Goal: Communication & Community: Answer question/provide support

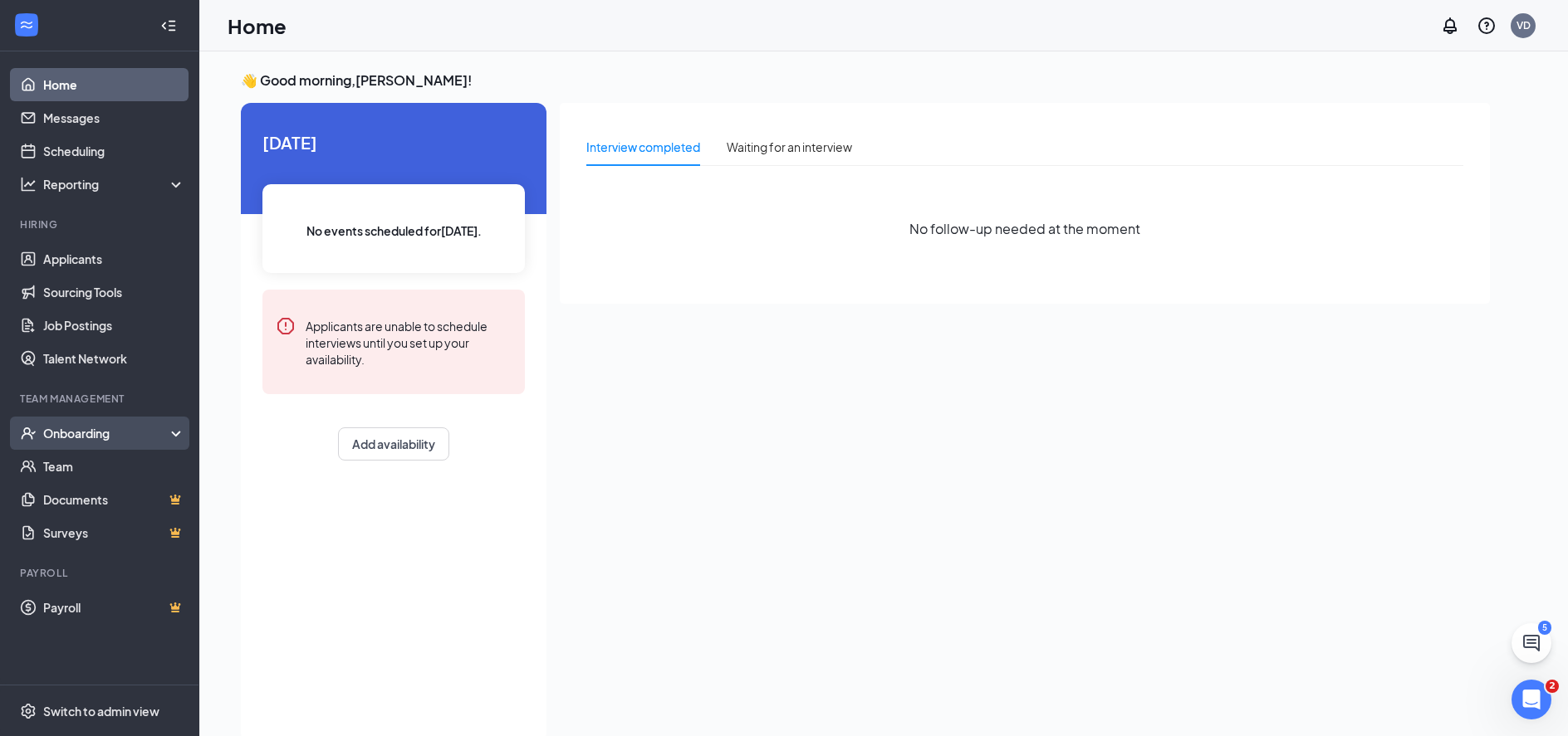
click at [75, 438] on div "Onboarding" at bounding box center [107, 433] width 128 height 16
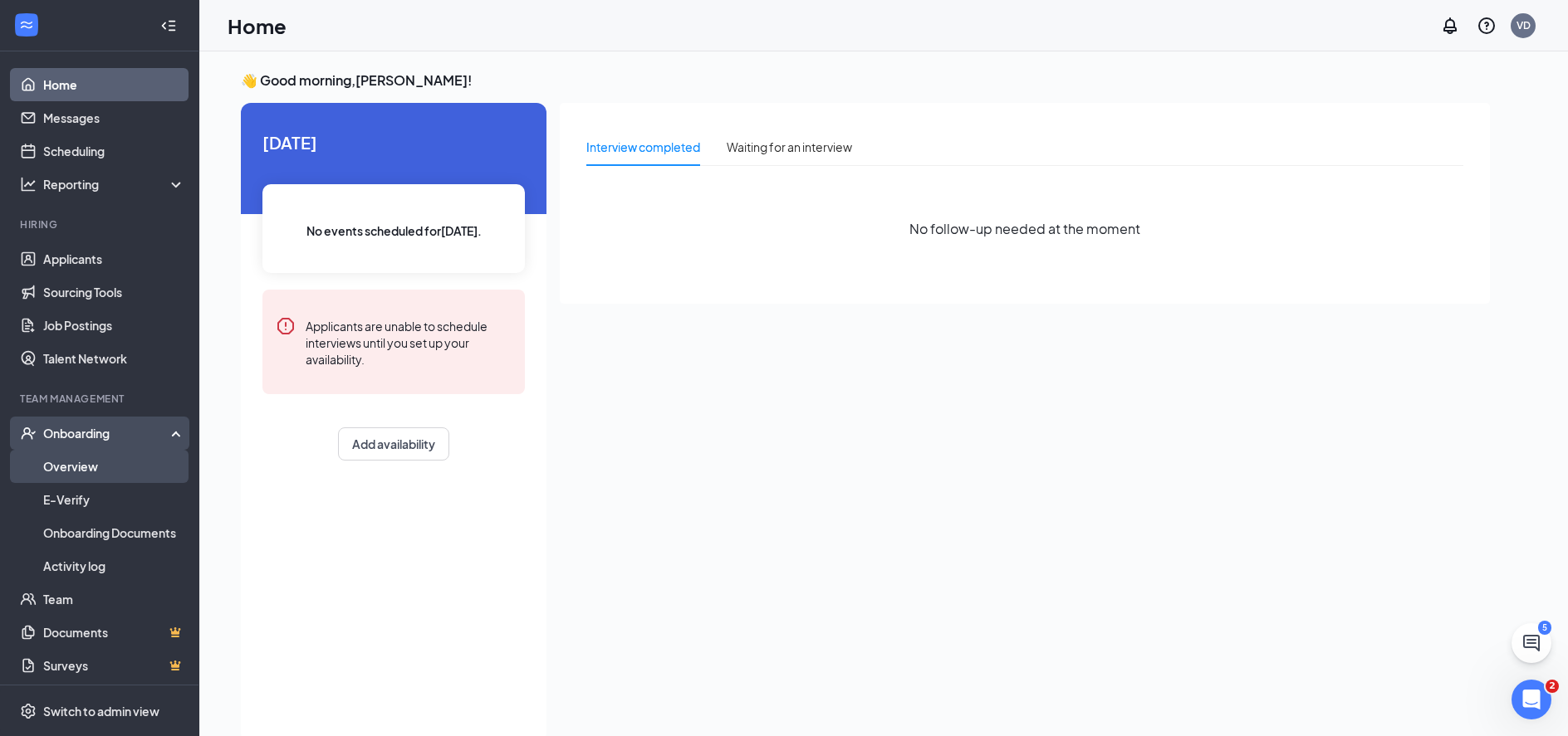
click at [69, 472] on link "Overview" at bounding box center [114, 466] width 142 height 33
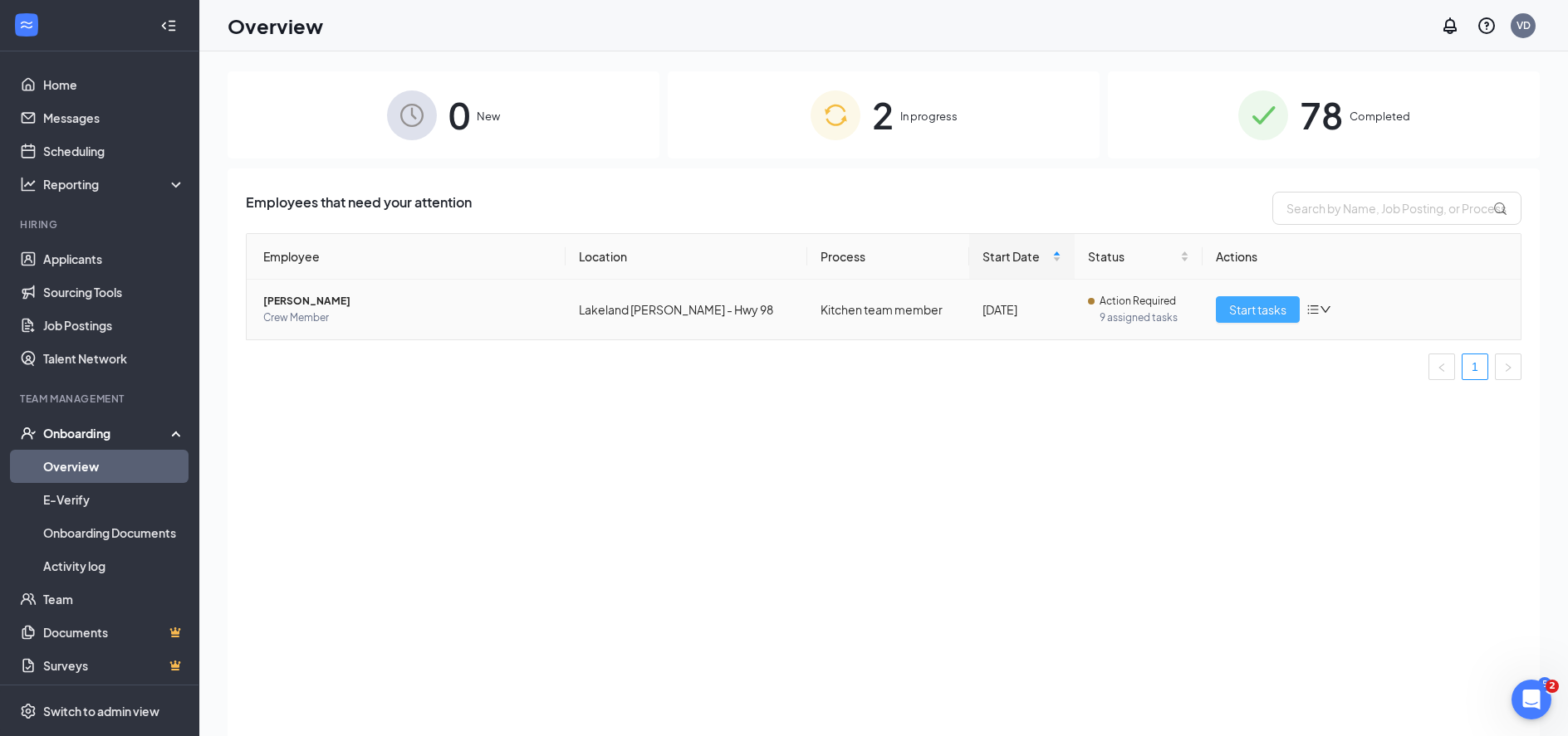
click at [1281, 312] on span "Start tasks" at bounding box center [1257, 309] width 57 height 18
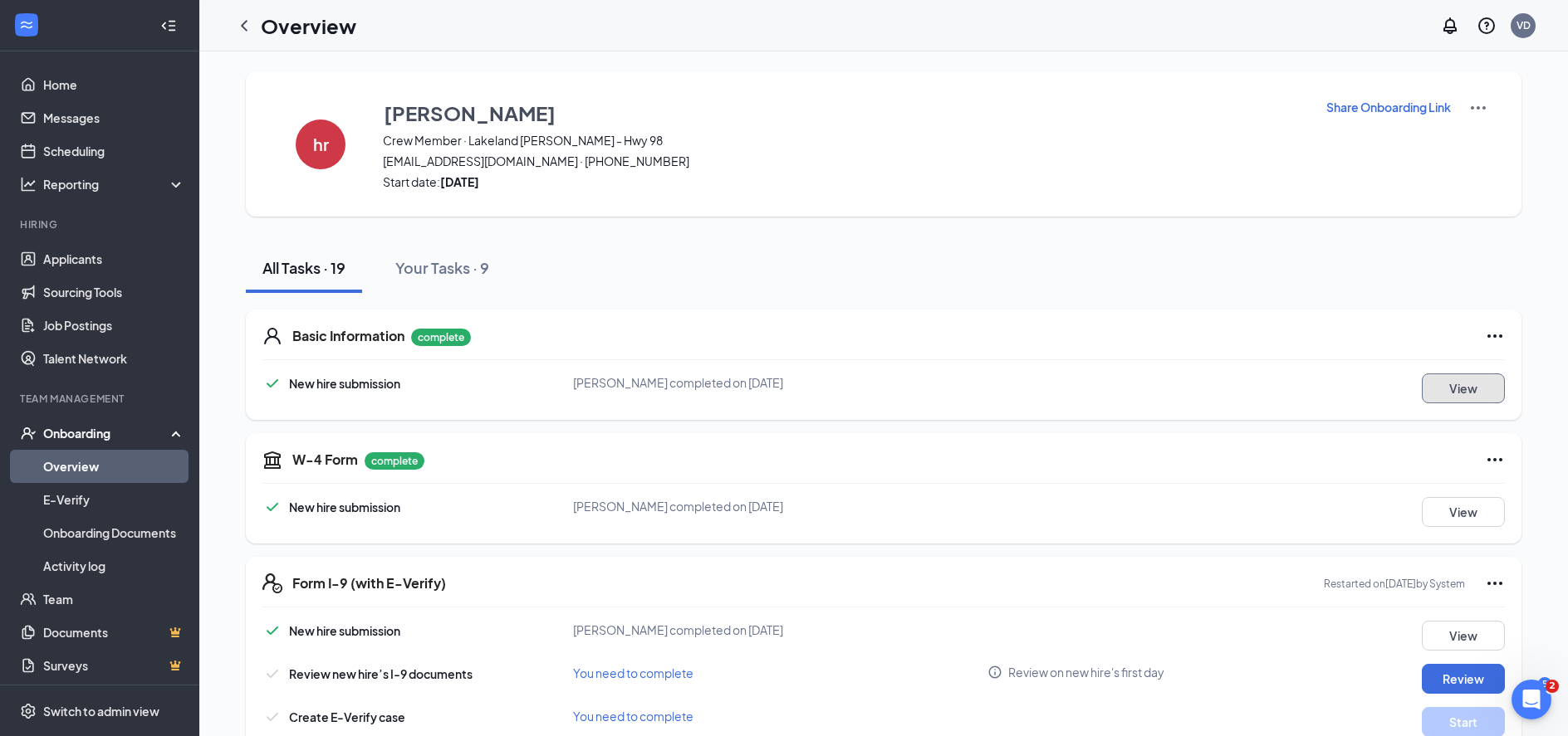
click at [1466, 385] on button "View" at bounding box center [1464, 388] width 83 height 30
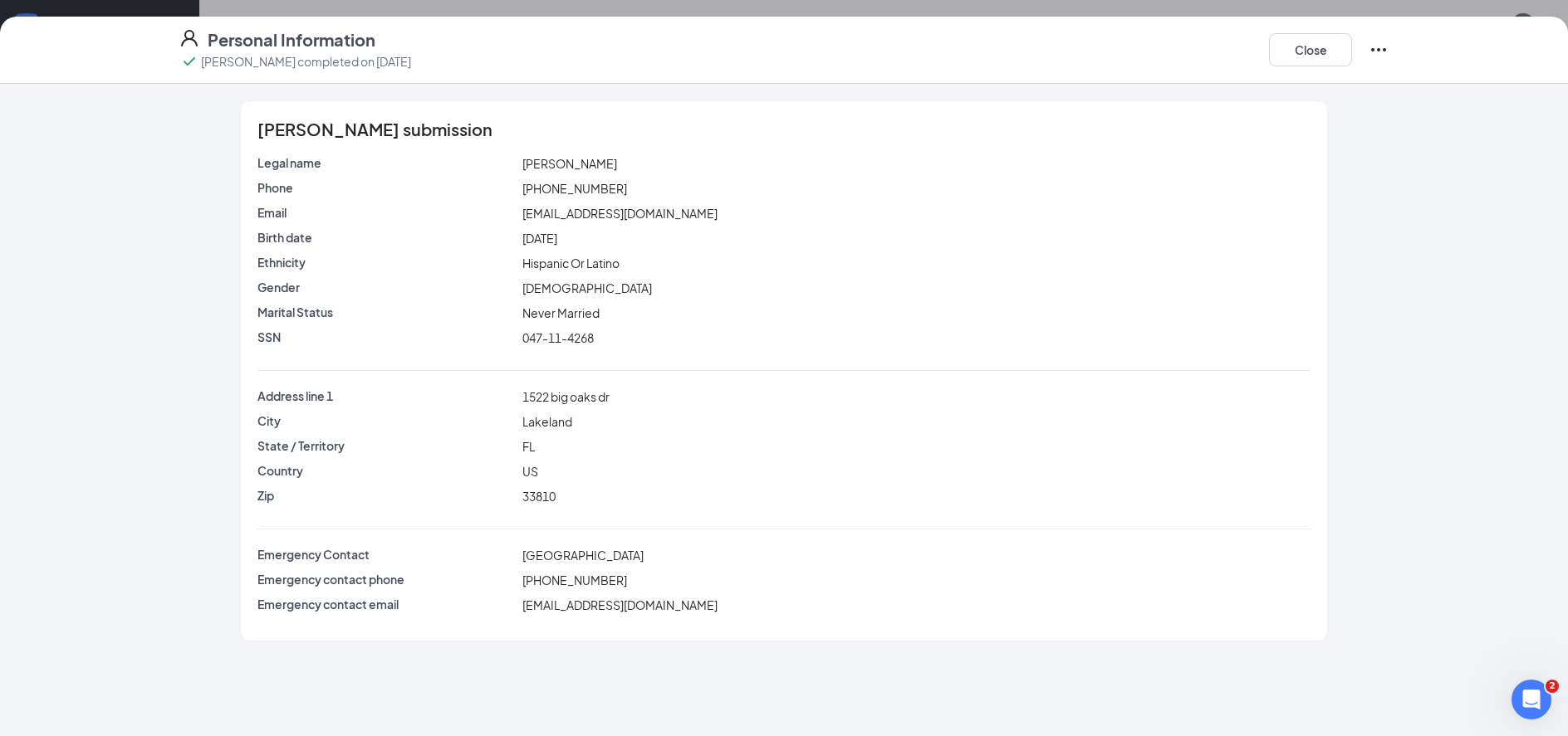
click at [1134, 267] on div "Hispanic Or Latino" at bounding box center [917, 263] width 795 height 18
click at [1317, 56] on button "Close" at bounding box center [1311, 49] width 83 height 33
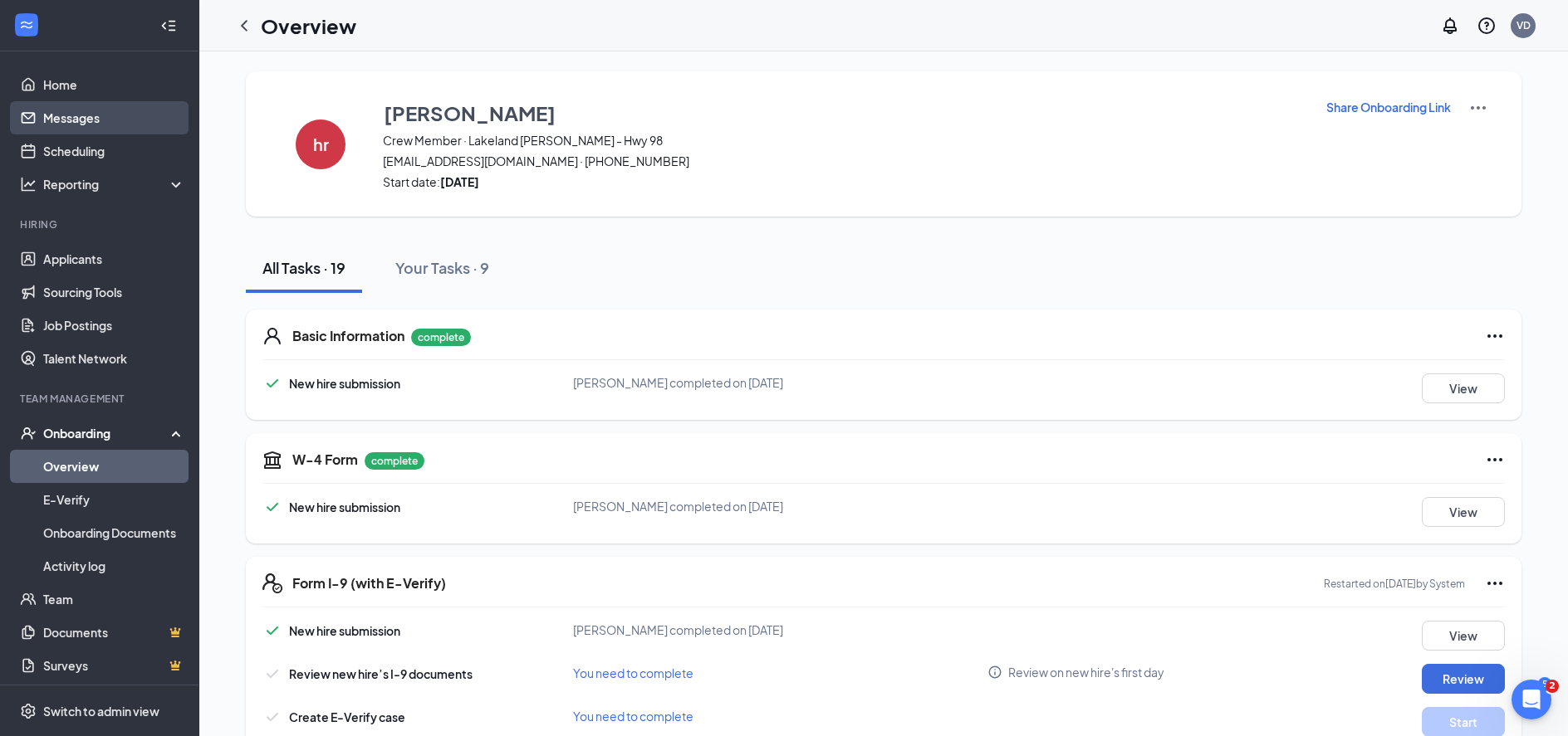
click at [78, 117] on link "Messages" at bounding box center [114, 118] width 142 height 33
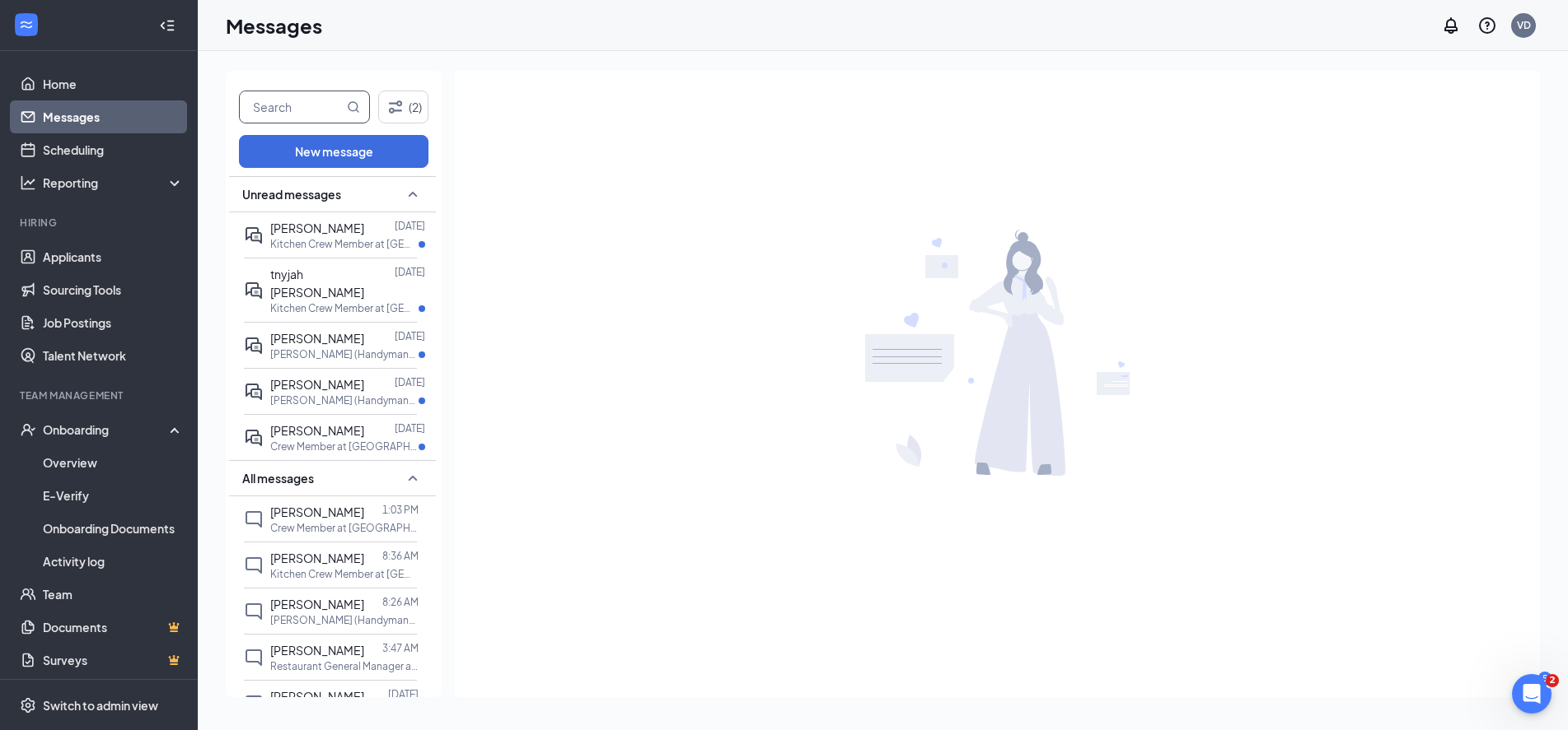
click at [304, 108] on input "text" at bounding box center [292, 106] width 104 height 32
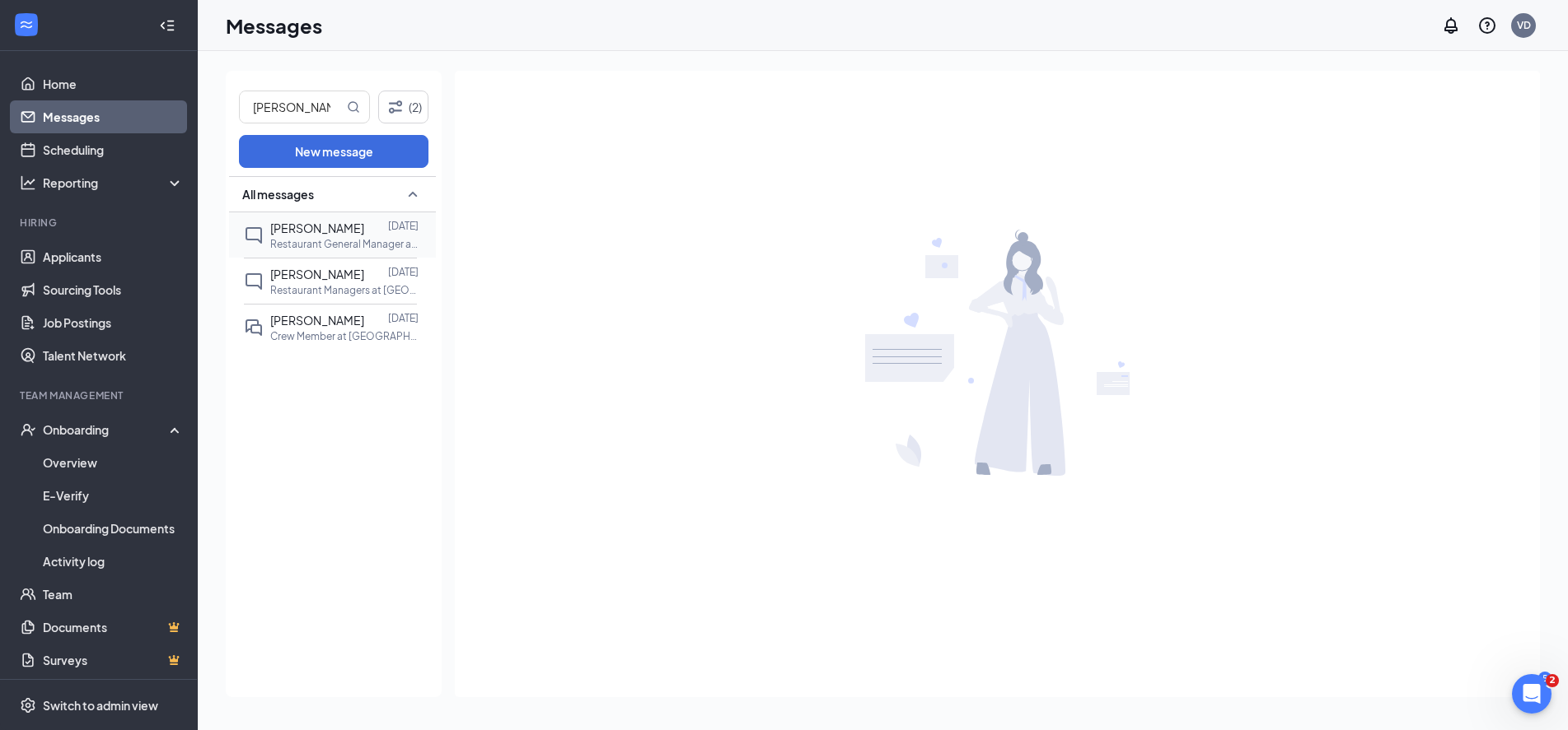
click at [370, 239] on p "Restaurant General Manager at [GEOGRAPHIC_DATA] [GEOGRAPHIC_DATA][PERSON_NAME] …" at bounding box center [344, 244] width 149 height 14
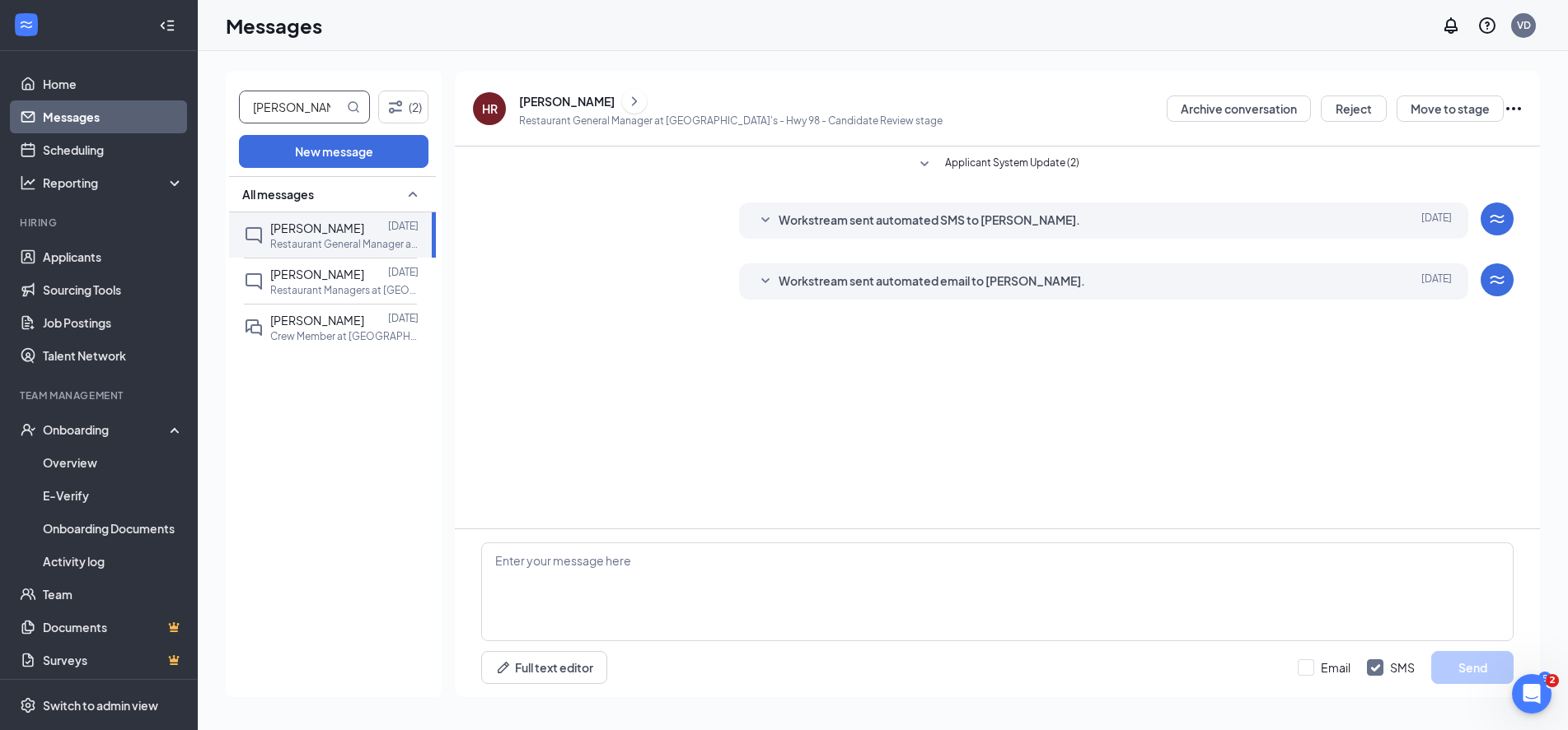
drag, startPoint x: 305, startPoint y: 110, endPoint x: 178, endPoint y: 110, distance: 127.0
click at [178, 110] on div "Home Messages Scheduling Reporting Hiring Applicants Sourcing Tools Job Posting…" at bounding box center [784, 365] width 1568 height 730
type input "[PERSON_NAME]"
click at [364, 235] on div at bounding box center [375, 227] width 24 height 18
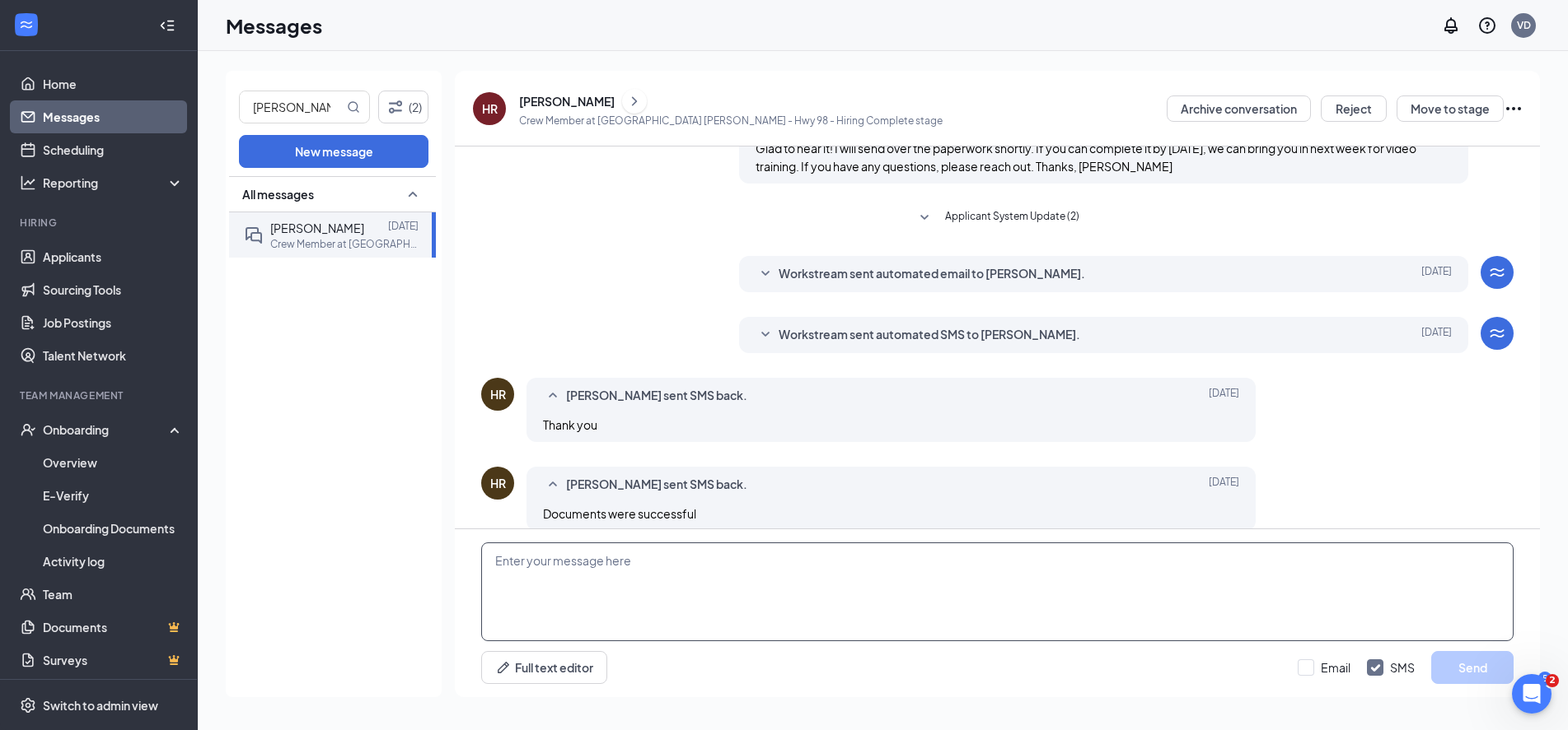
scroll to position [411, 0]
click at [719, 582] on textarea at bounding box center [997, 592] width 1033 height 99
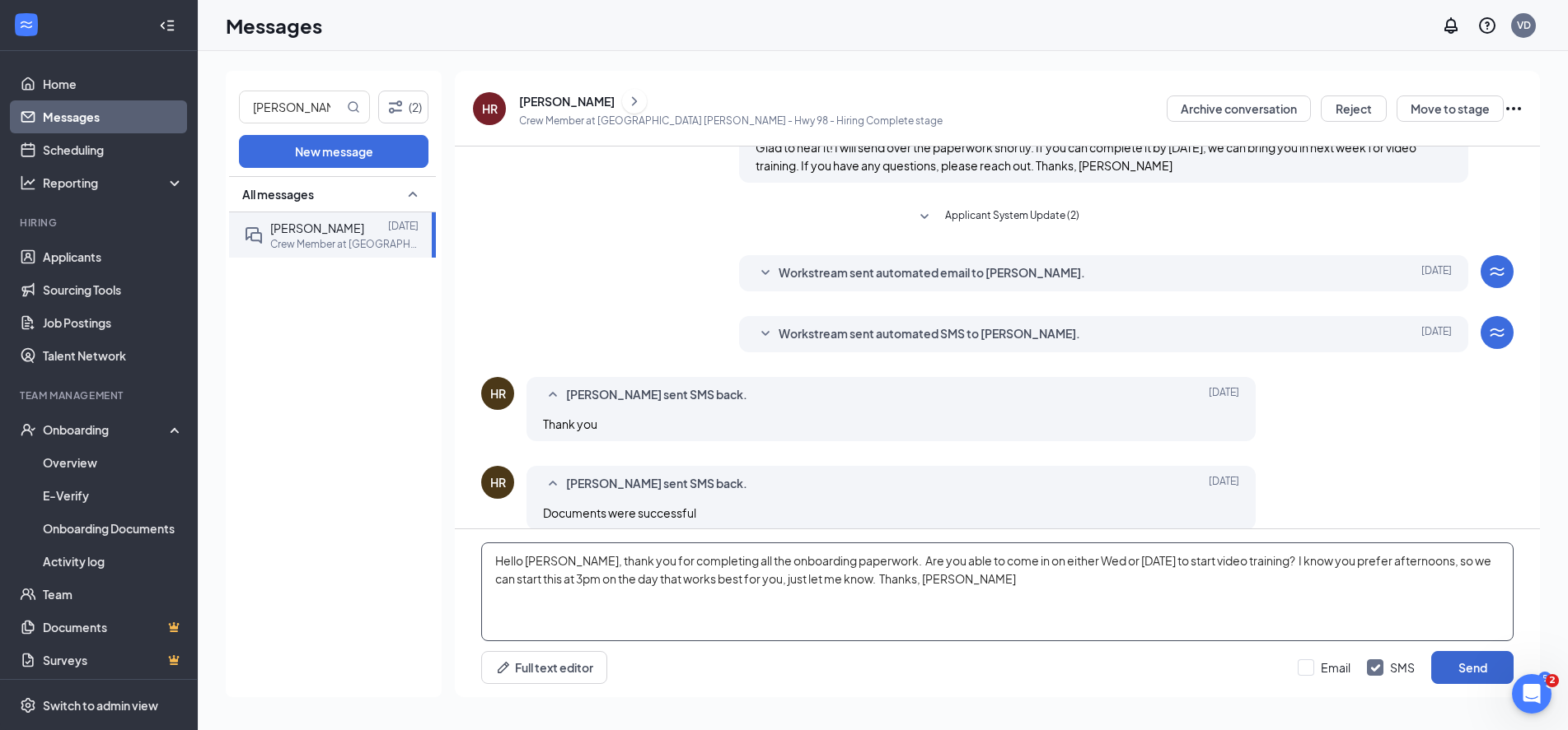
type textarea "Hello [PERSON_NAME], thank you for completing all the onboarding paperwork. Are…"
click at [1490, 669] on button "Send" at bounding box center [1472, 668] width 83 height 33
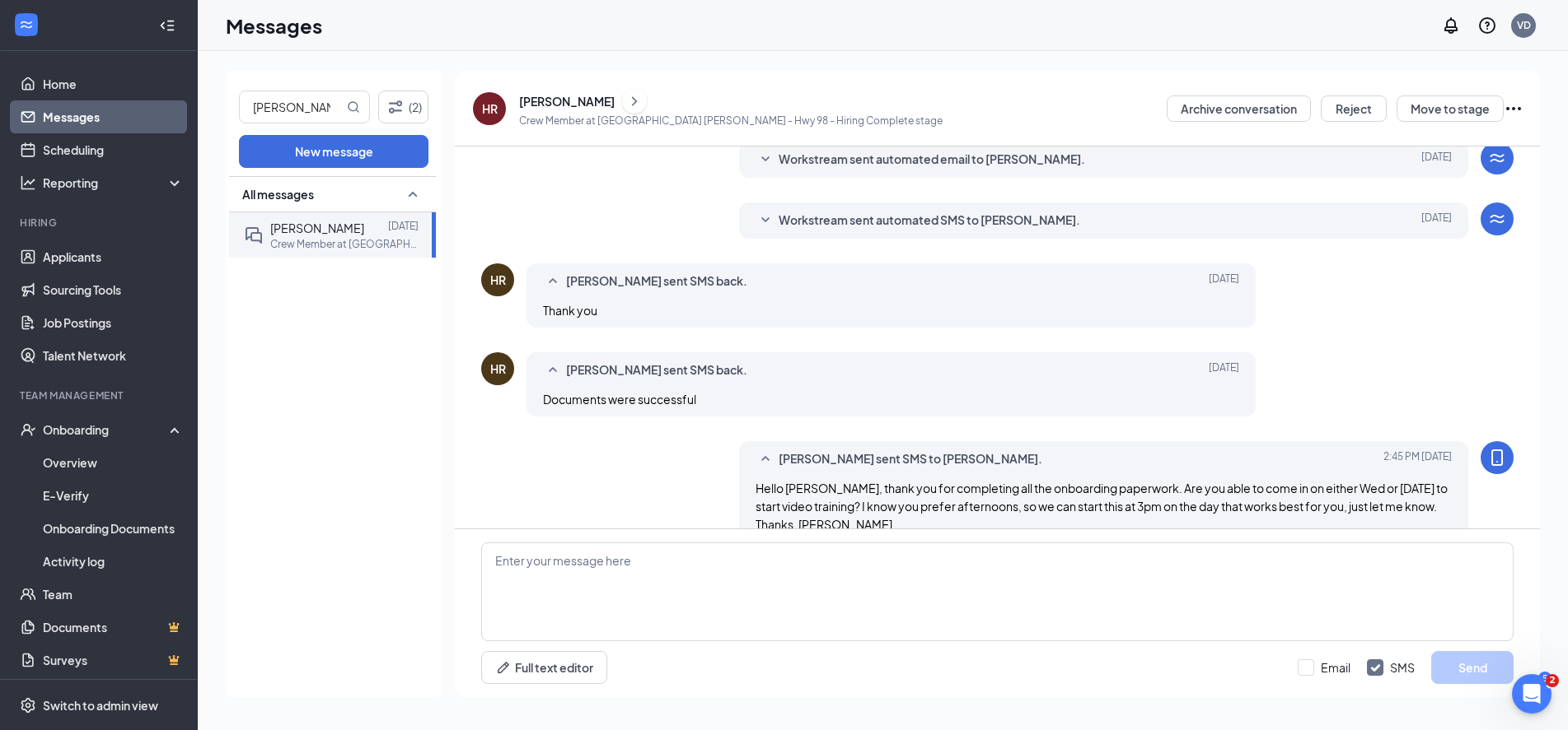
scroll to position [535, 0]
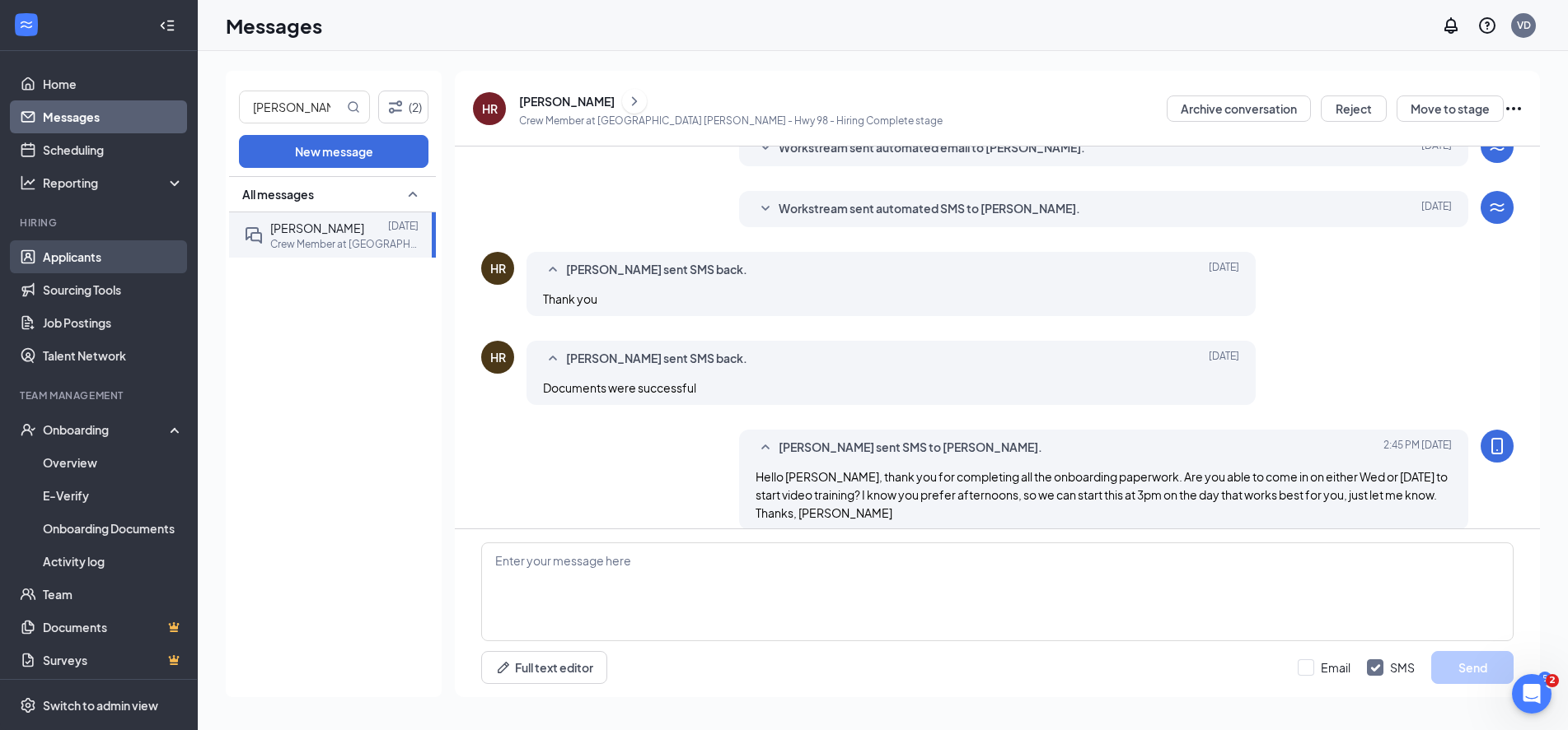
click at [72, 254] on link "Applicants" at bounding box center [113, 257] width 141 height 33
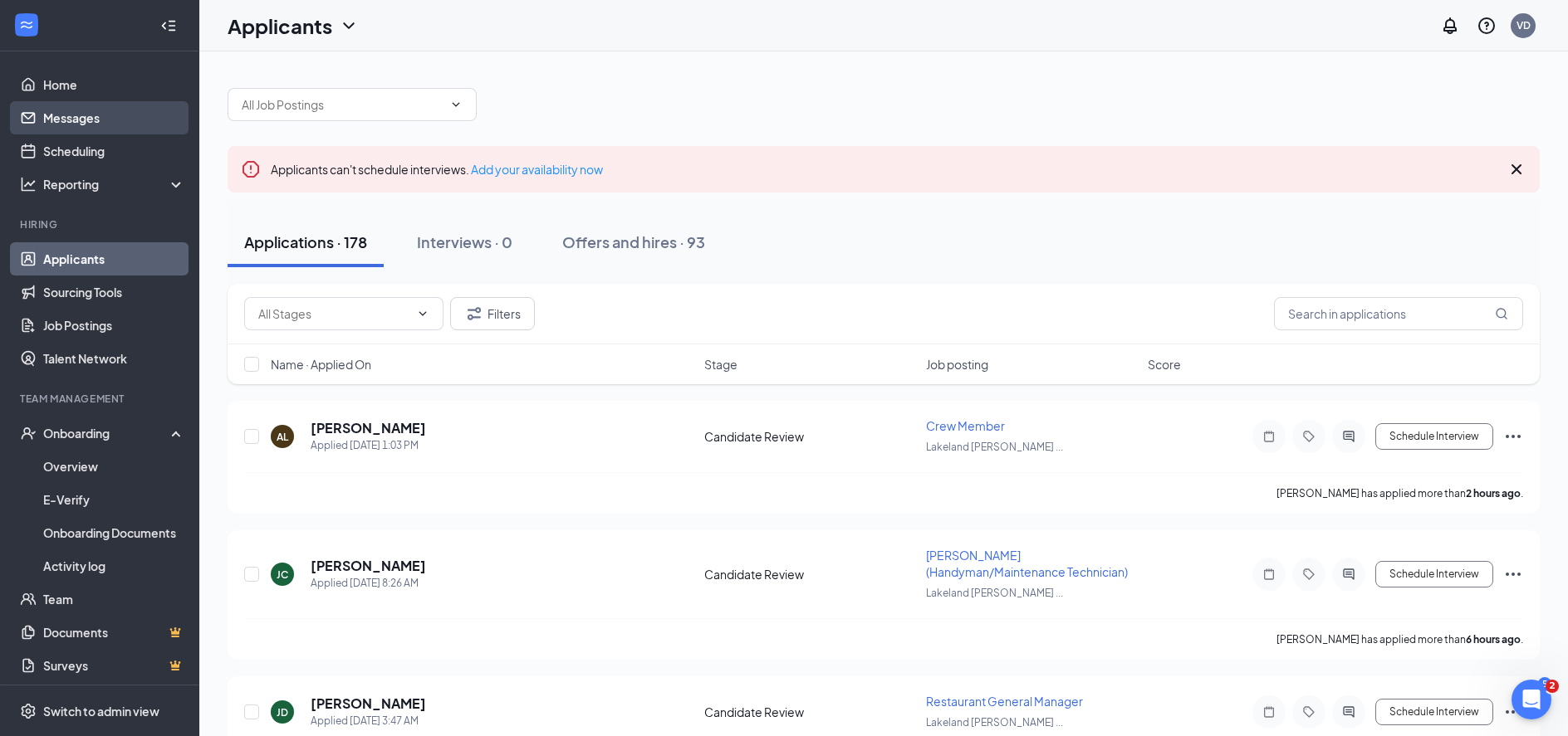
click at [82, 115] on link "Messages" at bounding box center [114, 118] width 142 height 33
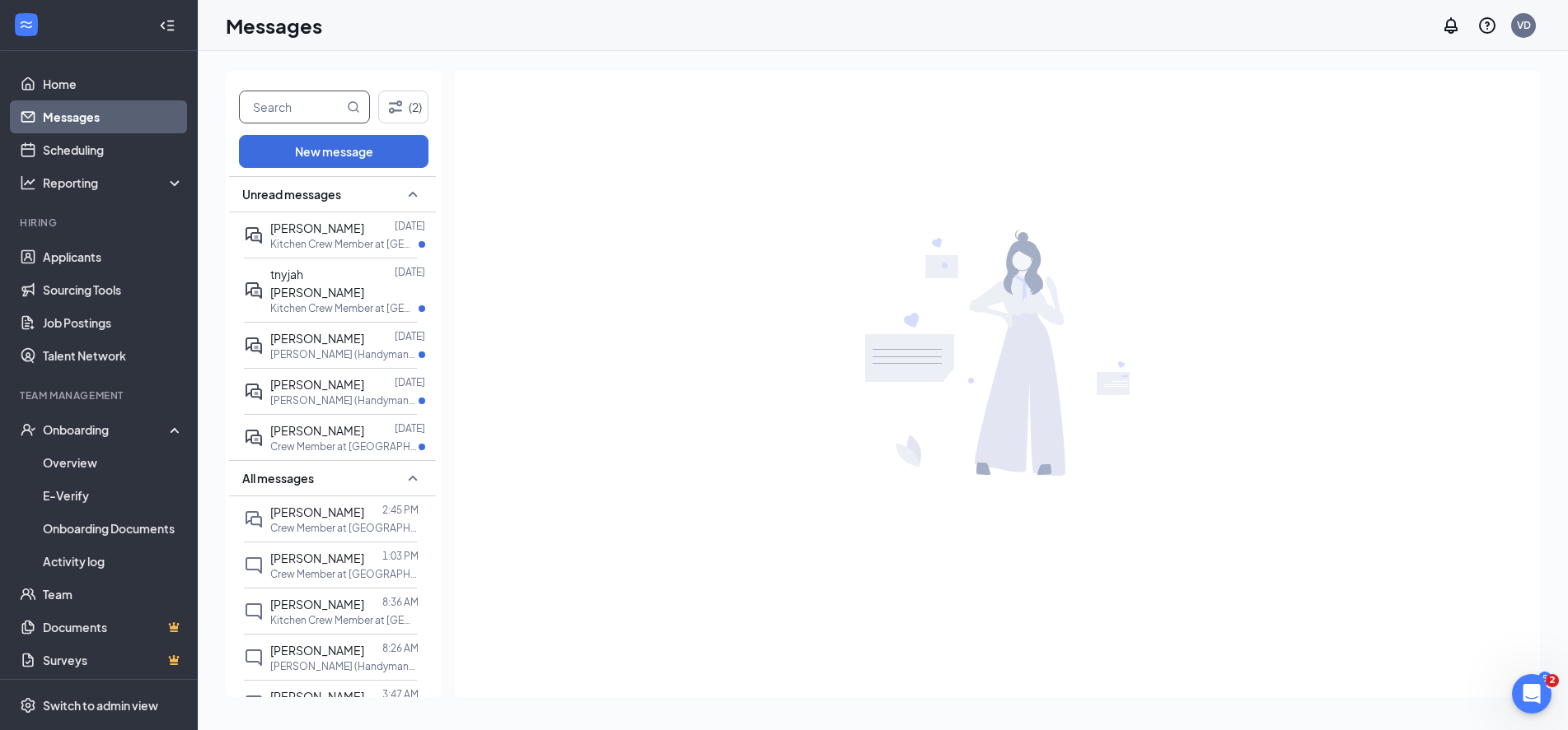
click at [285, 101] on input "text" at bounding box center [292, 106] width 104 height 32
type input "marika"
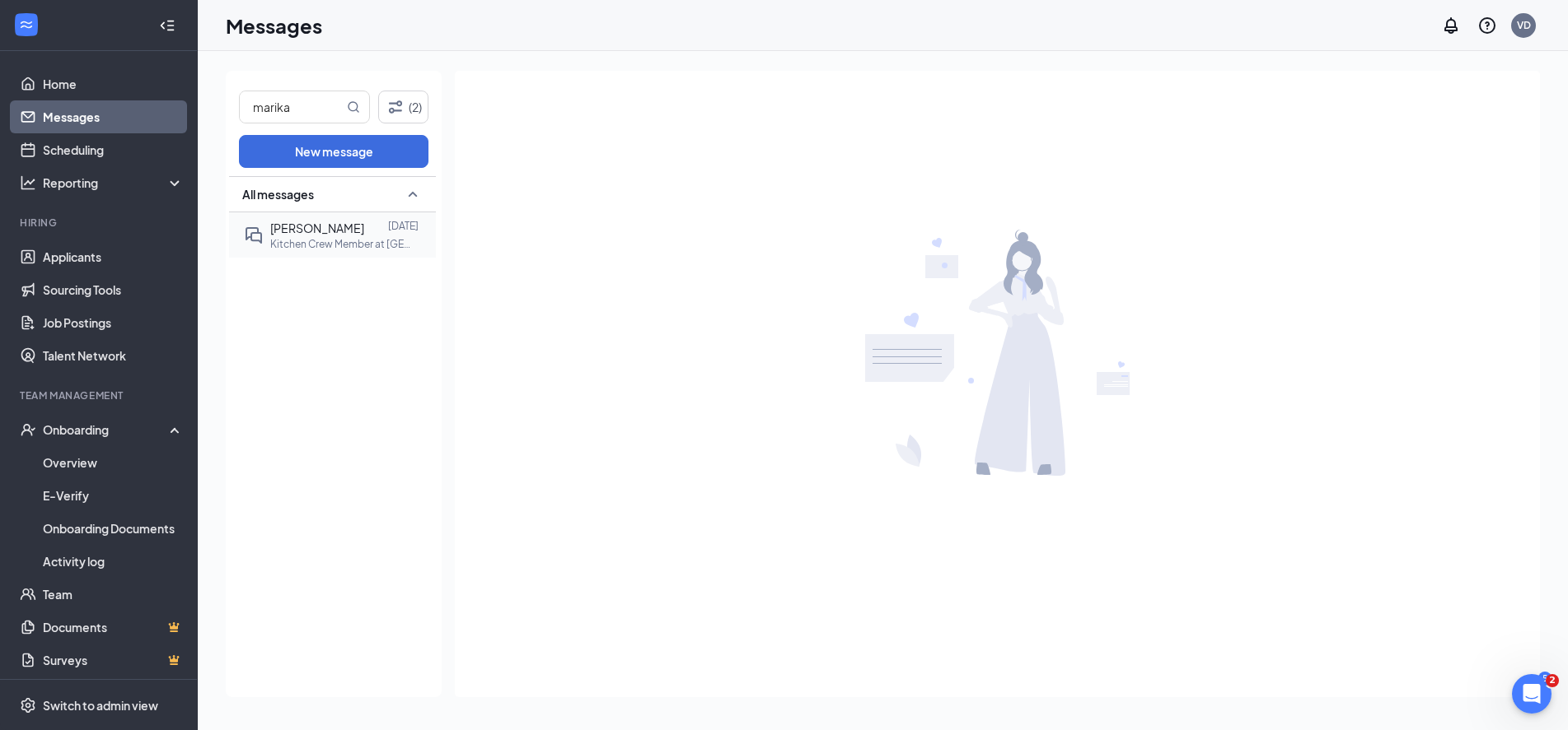
click at [346, 240] on p "Kitchen Crew Member at [GEOGRAPHIC_DATA] [PERSON_NAME] - Hwy 98" at bounding box center [344, 244] width 149 height 14
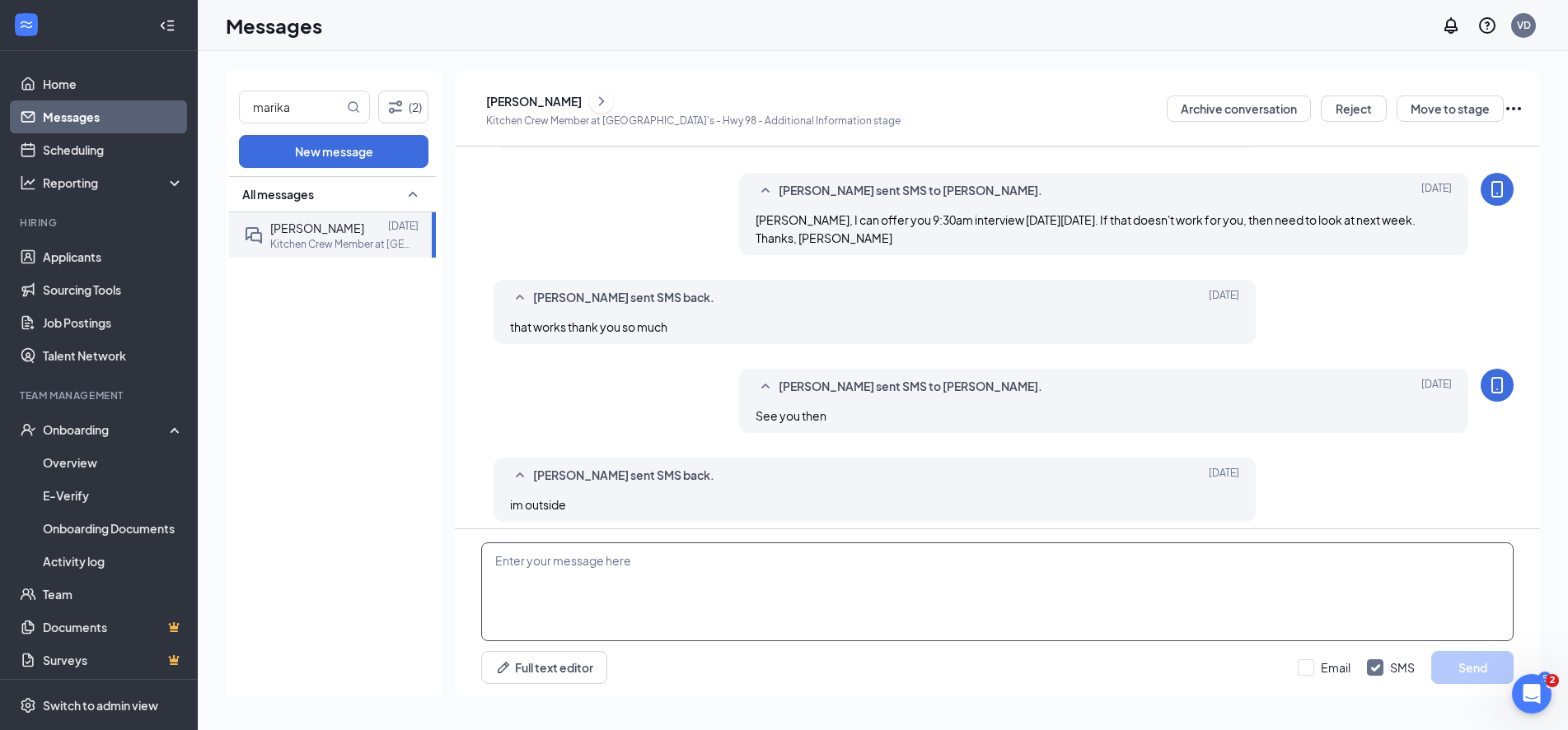
scroll to position [578, 0]
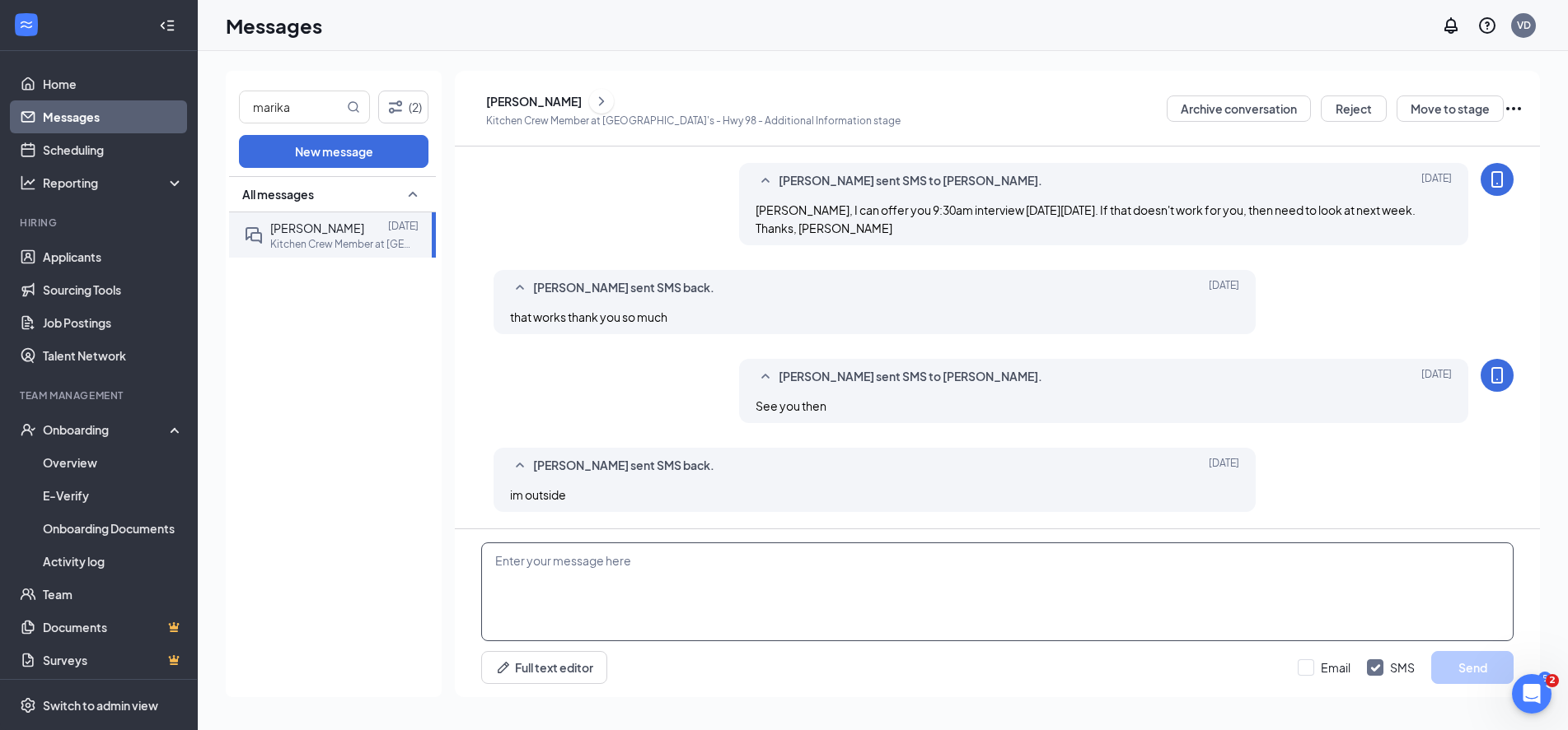
click at [682, 578] on textarea at bounding box center [997, 592] width 1033 height 99
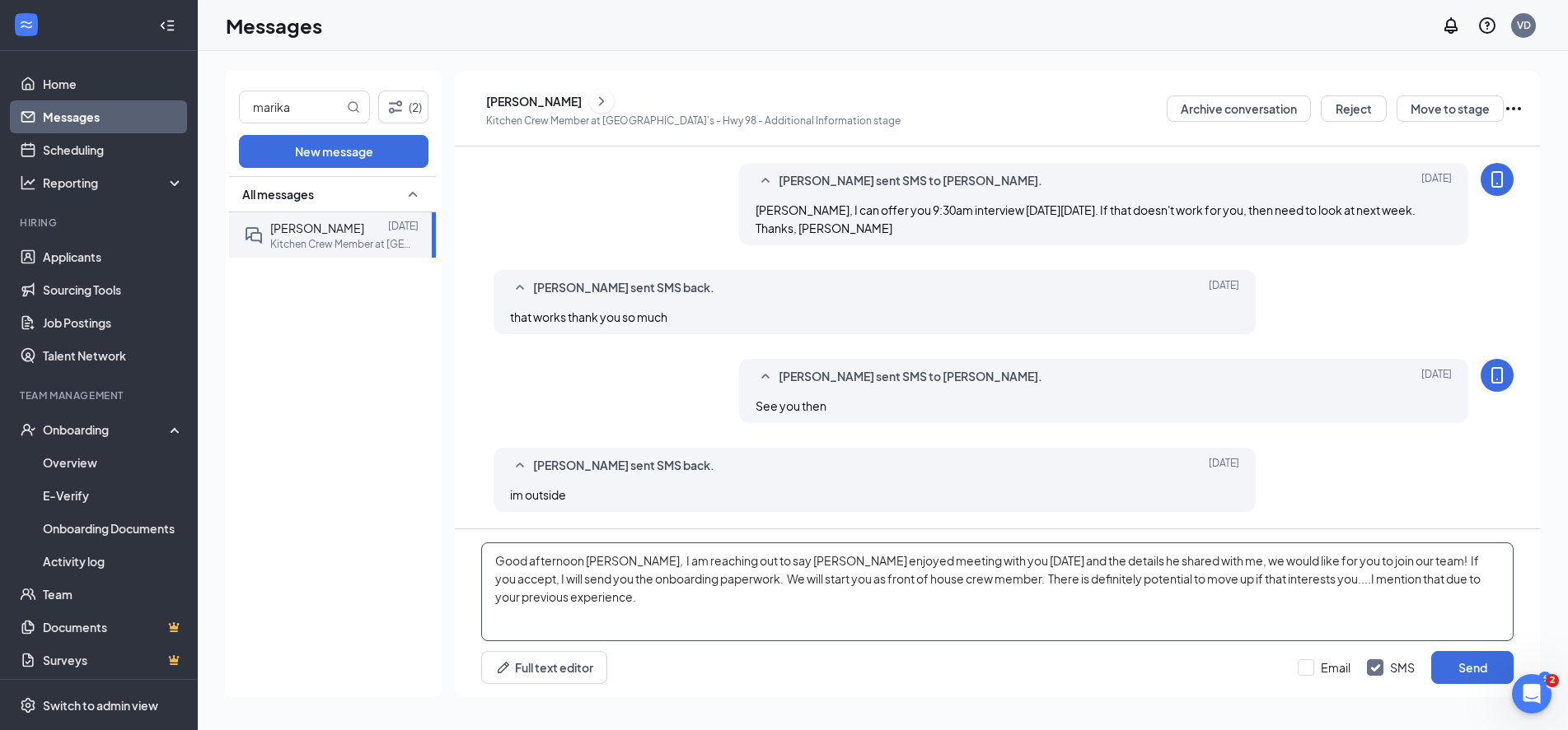
click at [962, 579] on textarea "Good afternoon [PERSON_NAME], I am reaching out to say [PERSON_NAME] enjoyed me…" at bounding box center [997, 592] width 1033 height 99
click at [640, 602] on textarea "Good afternoon [PERSON_NAME], I am reaching out to say [PERSON_NAME] enjoyed me…" at bounding box center [997, 592] width 1033 height 99
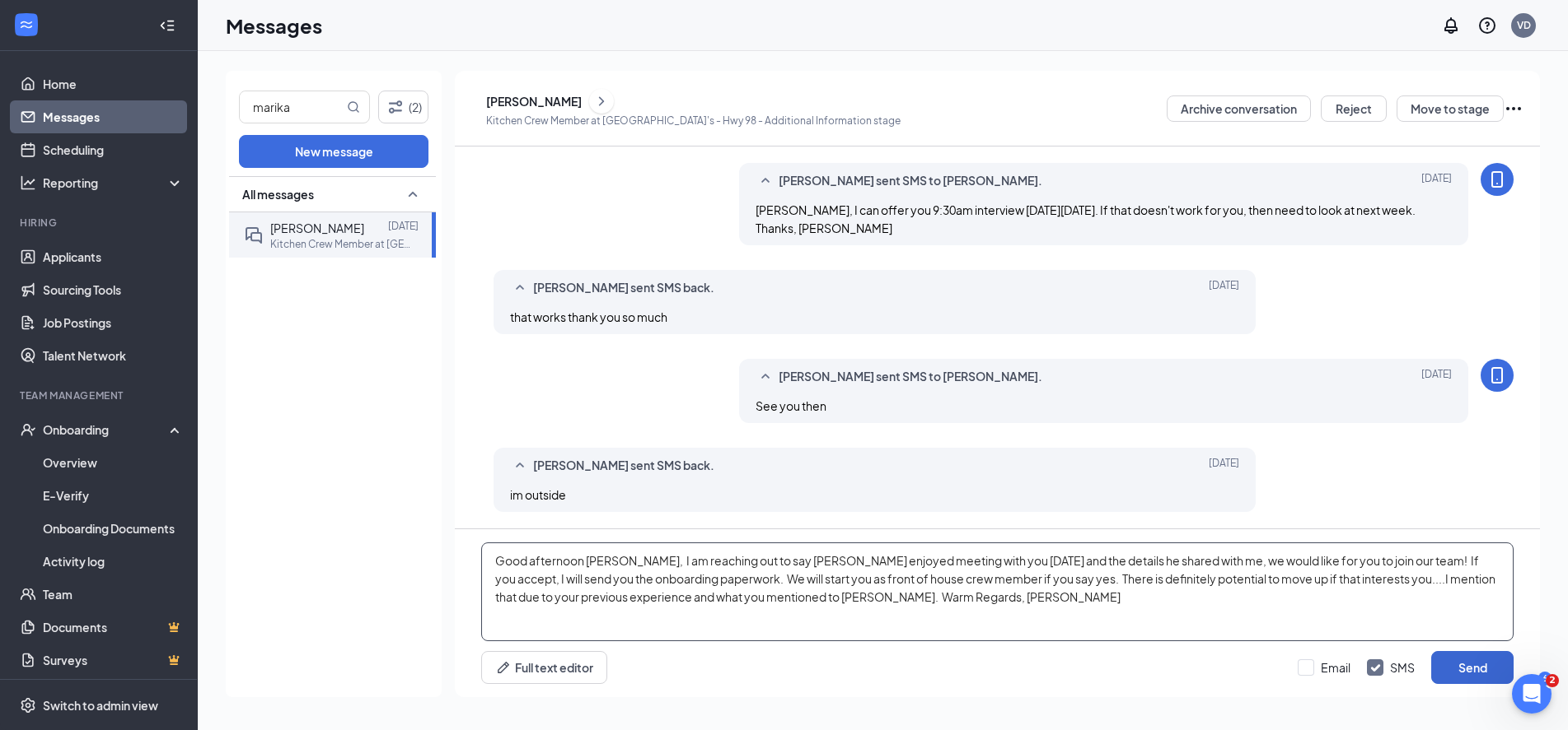
type textarea "Good afternoon [PERSON_NAME], I am reaching out to say [PERSON_NAME] enjoyed me…"
click at [1478, 668] on button "Send" at bounding box center [1472, 668] width 83 height 33
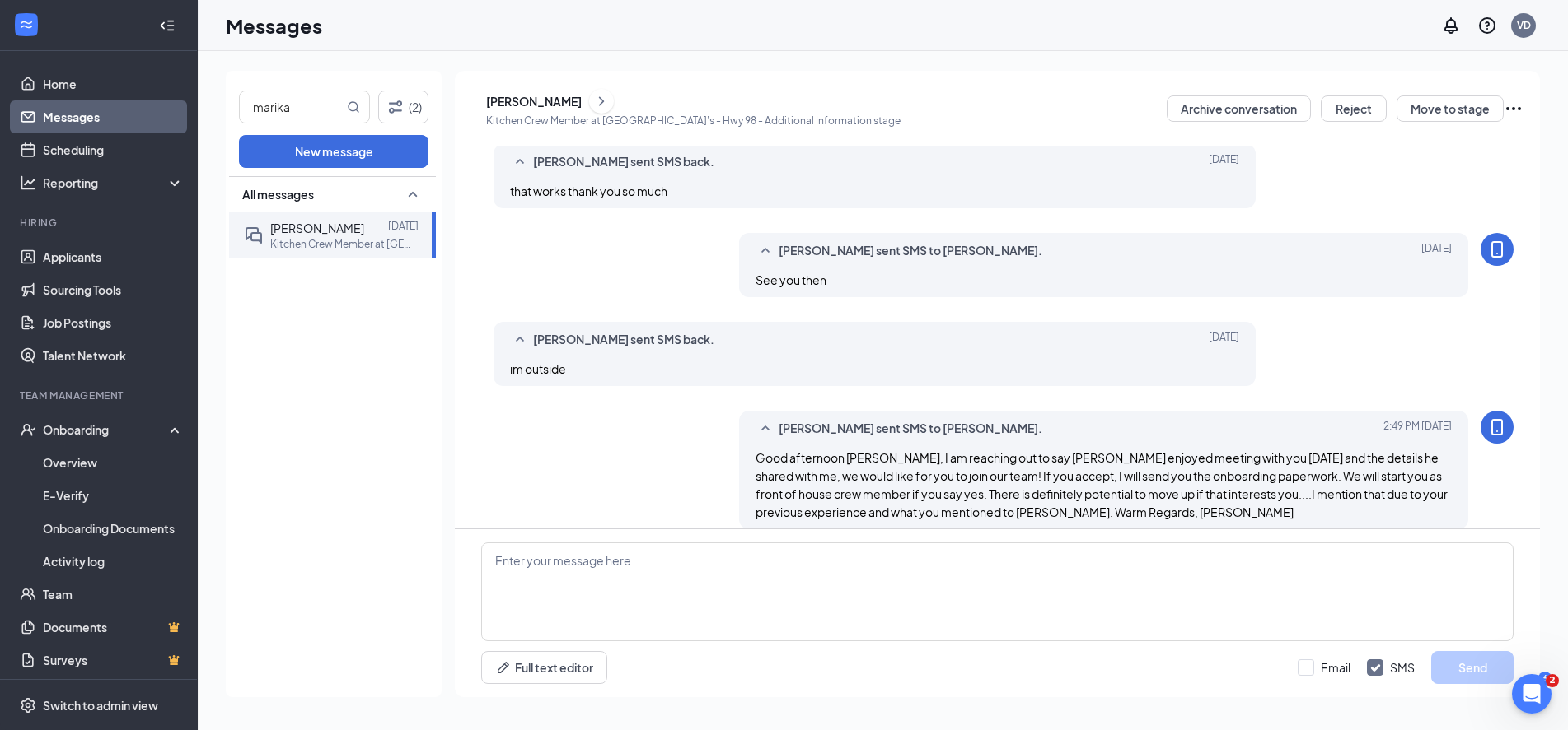
scroll to position [721, 0]
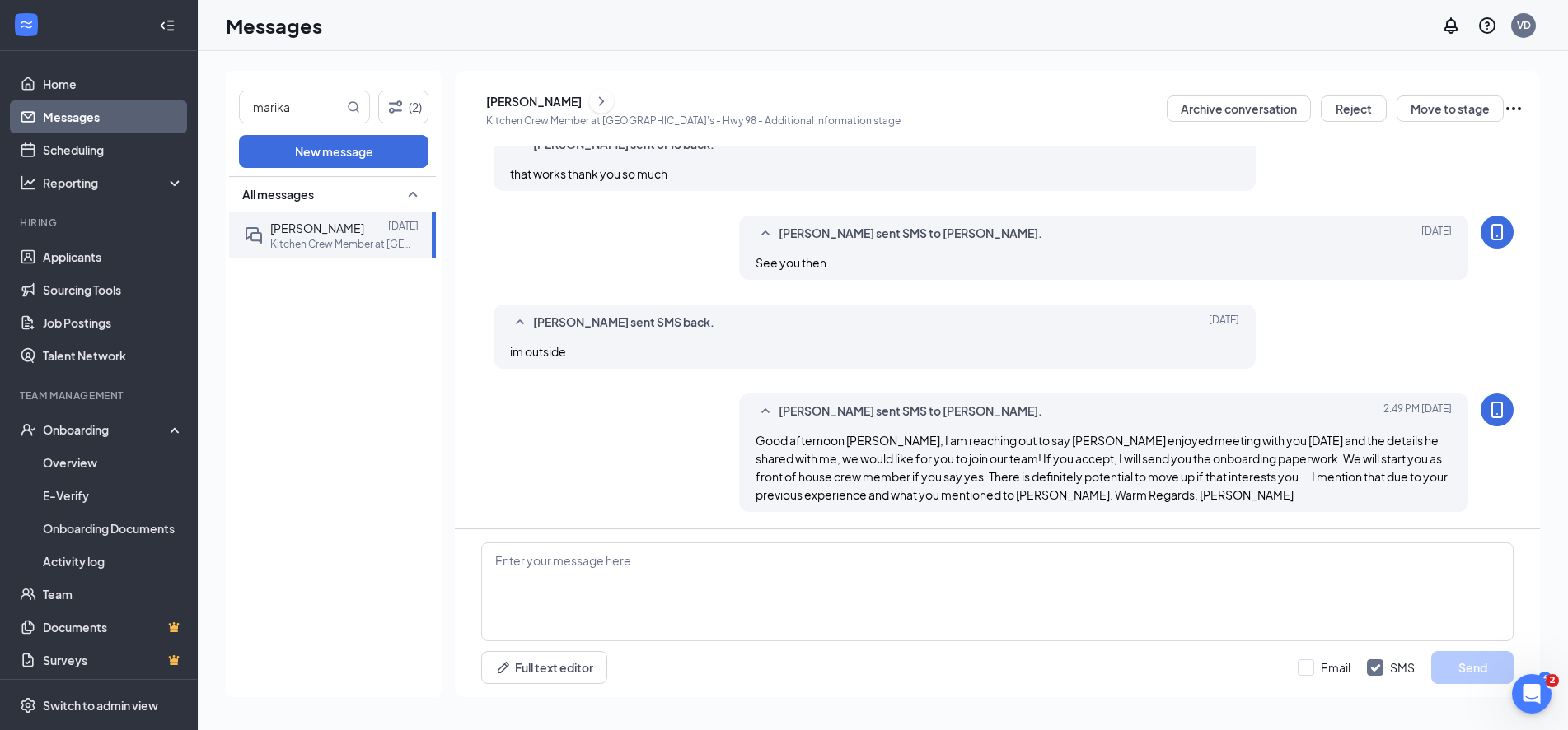
click at [71, 117] on link "Messages" at bounding box center [113, 117] width 141 height 33
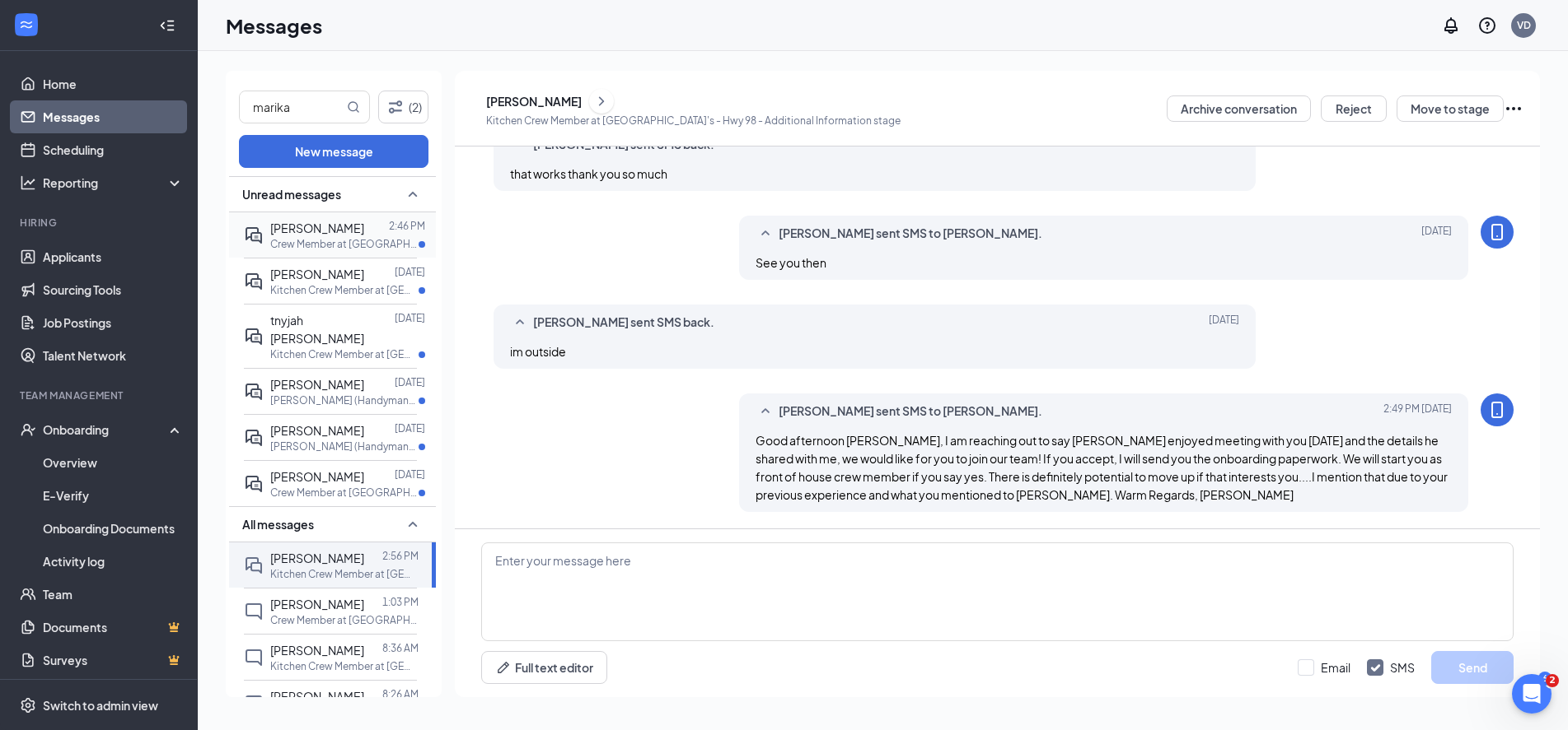
click at [331, 233] on span "[PERSON_NAME]" at bounding box center [318, 227] width 94 height 14
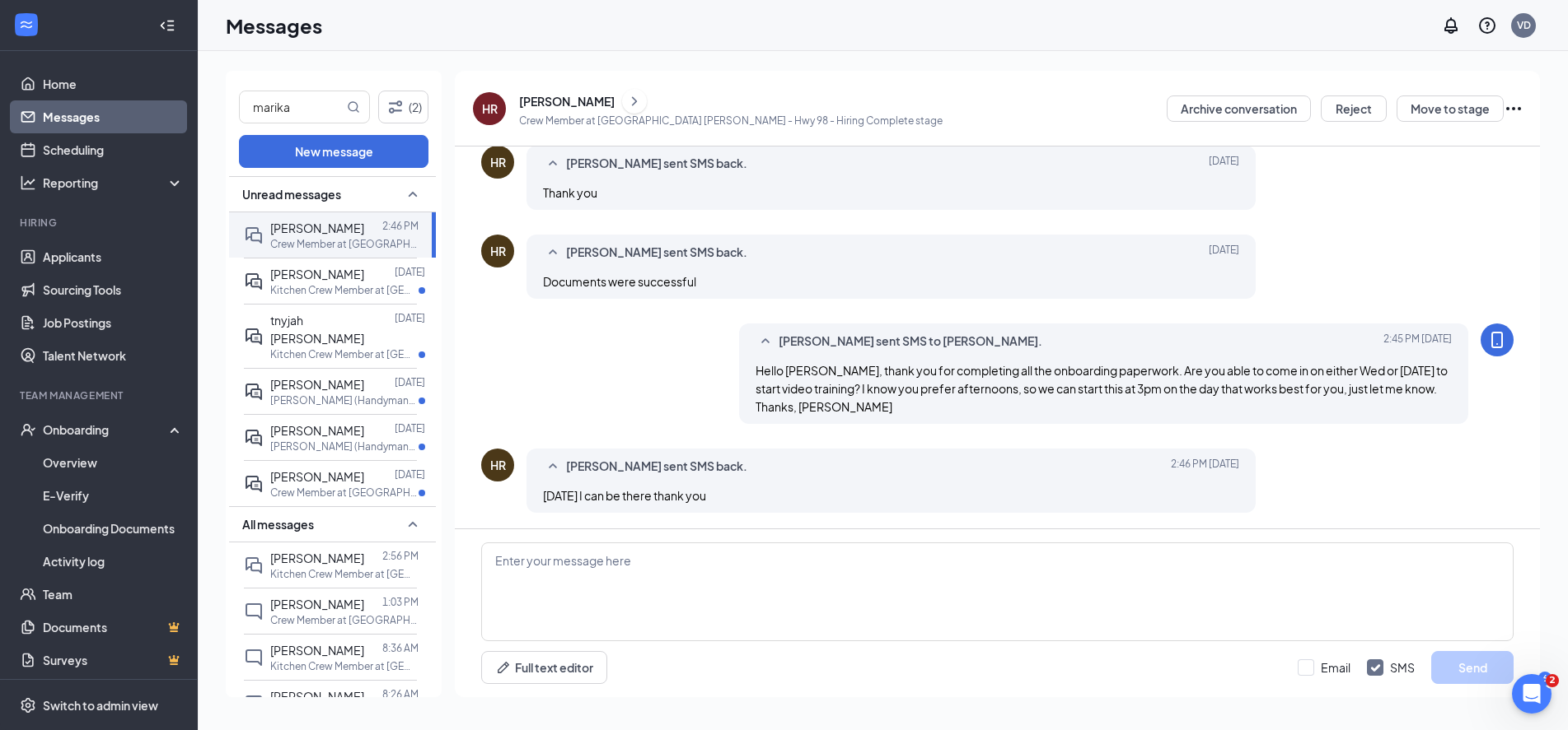
scroll to position [428, 0]
click at [809, 592] on textarea at bounding box center [997, 592] width 1033 height 99
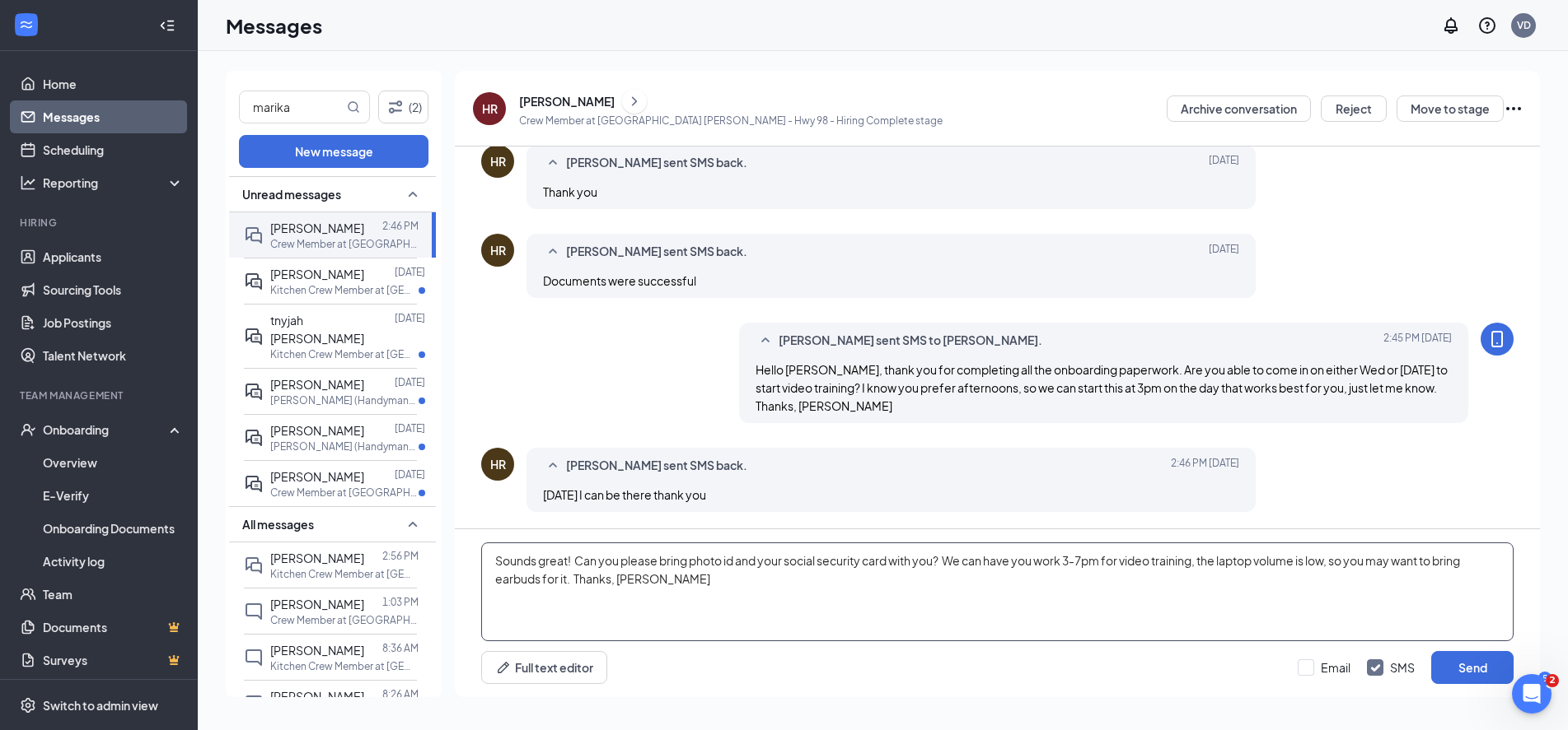
click at [576, 571] on textarea "Sounds great! Can you please bring photo id and your social security card with …" at bounding box center [997, 592] width 1033 height 99
type textarea "Sounds great! Can you please bring photo id and your social security card with …"
click at [1474, 666] on button "Send" at bounding box center [1472, 668] width 83 height 33
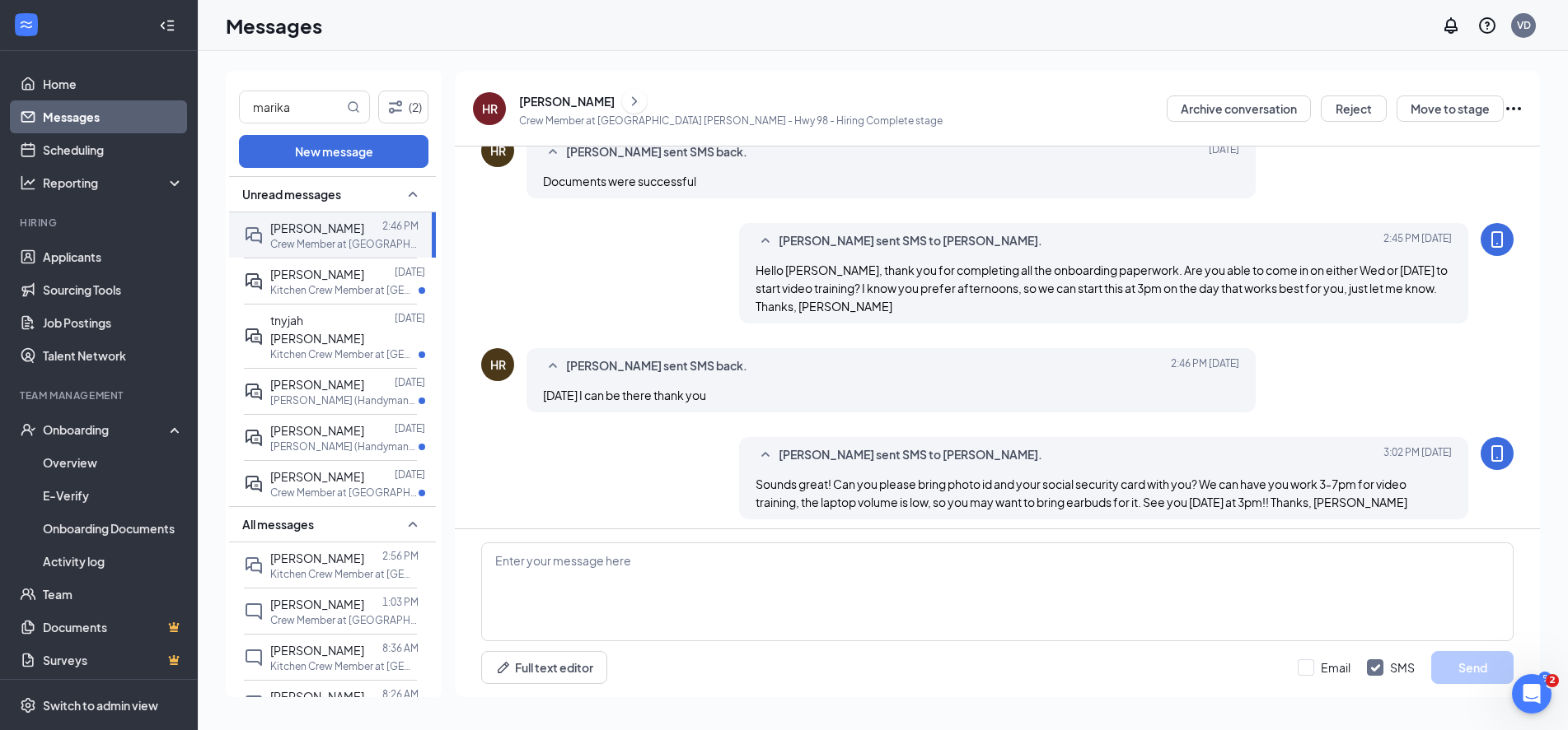
scroll to position [535, 0]
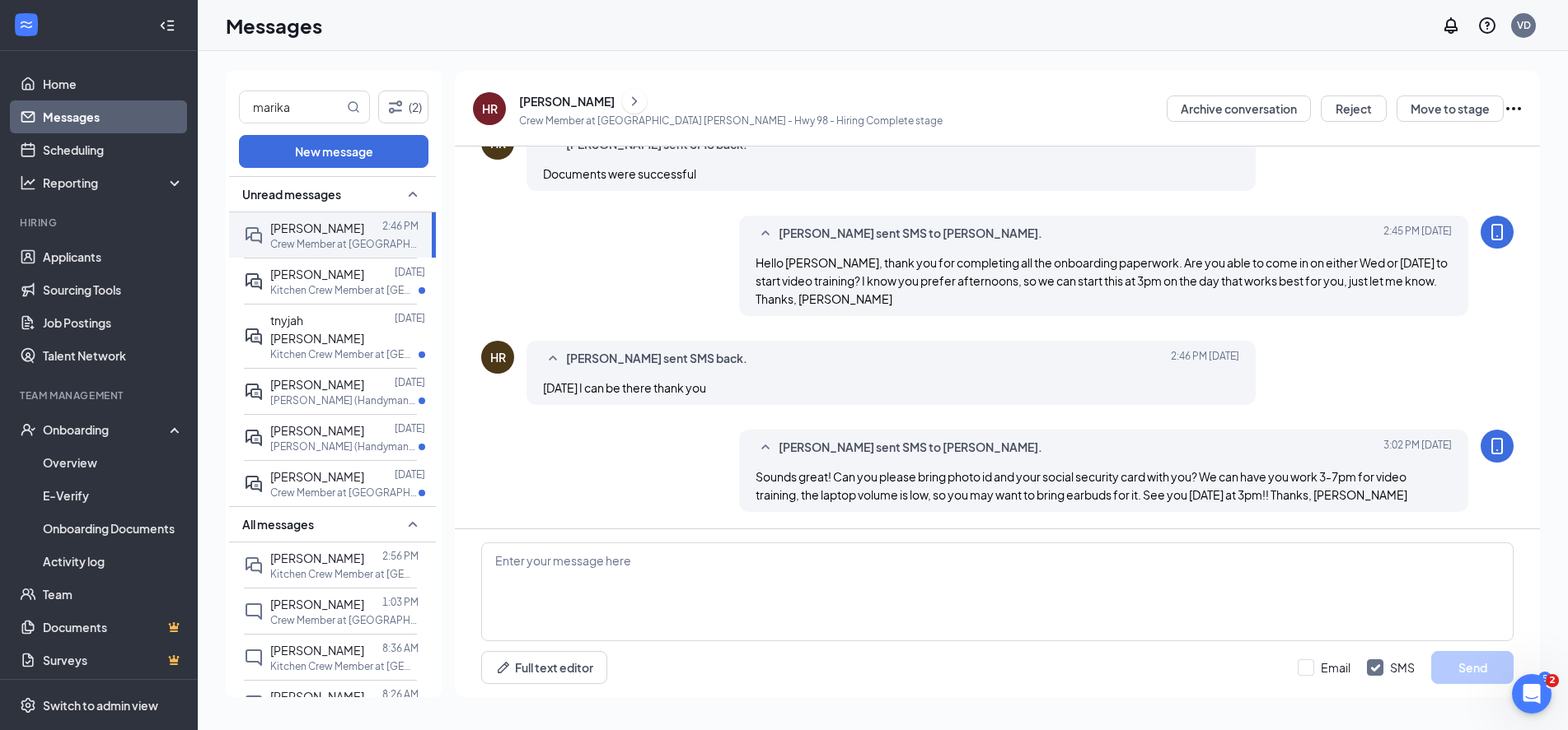
click at [83, 119] on link "Messages" at bounding box center [113, 117] width 141 height 33
click at [93, 259] on link "Applicants" at bounding box center [113, 257] width 141 height 33
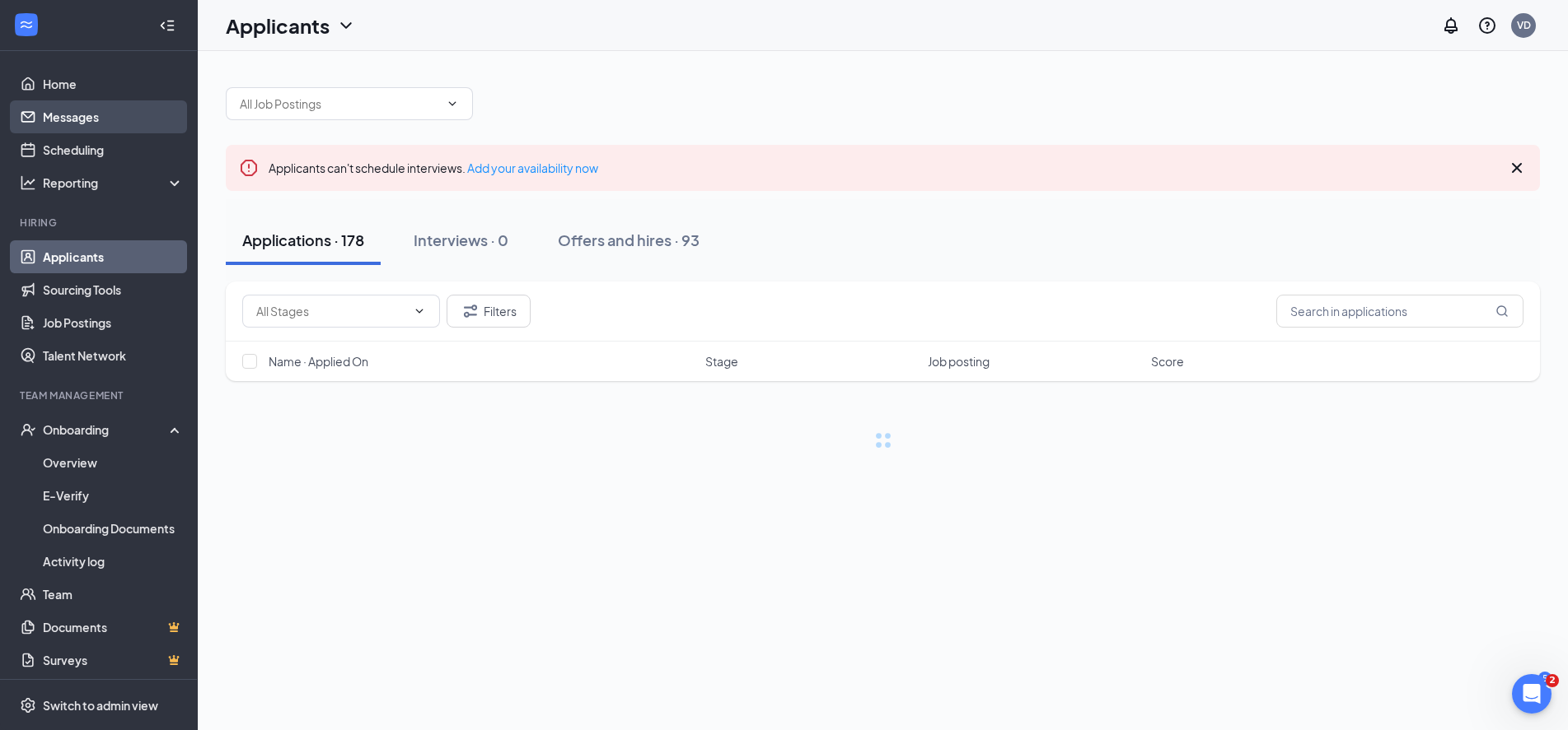
click at [74, 117] on link "Messages" at bounding box center [113, 117] width 141 height 33
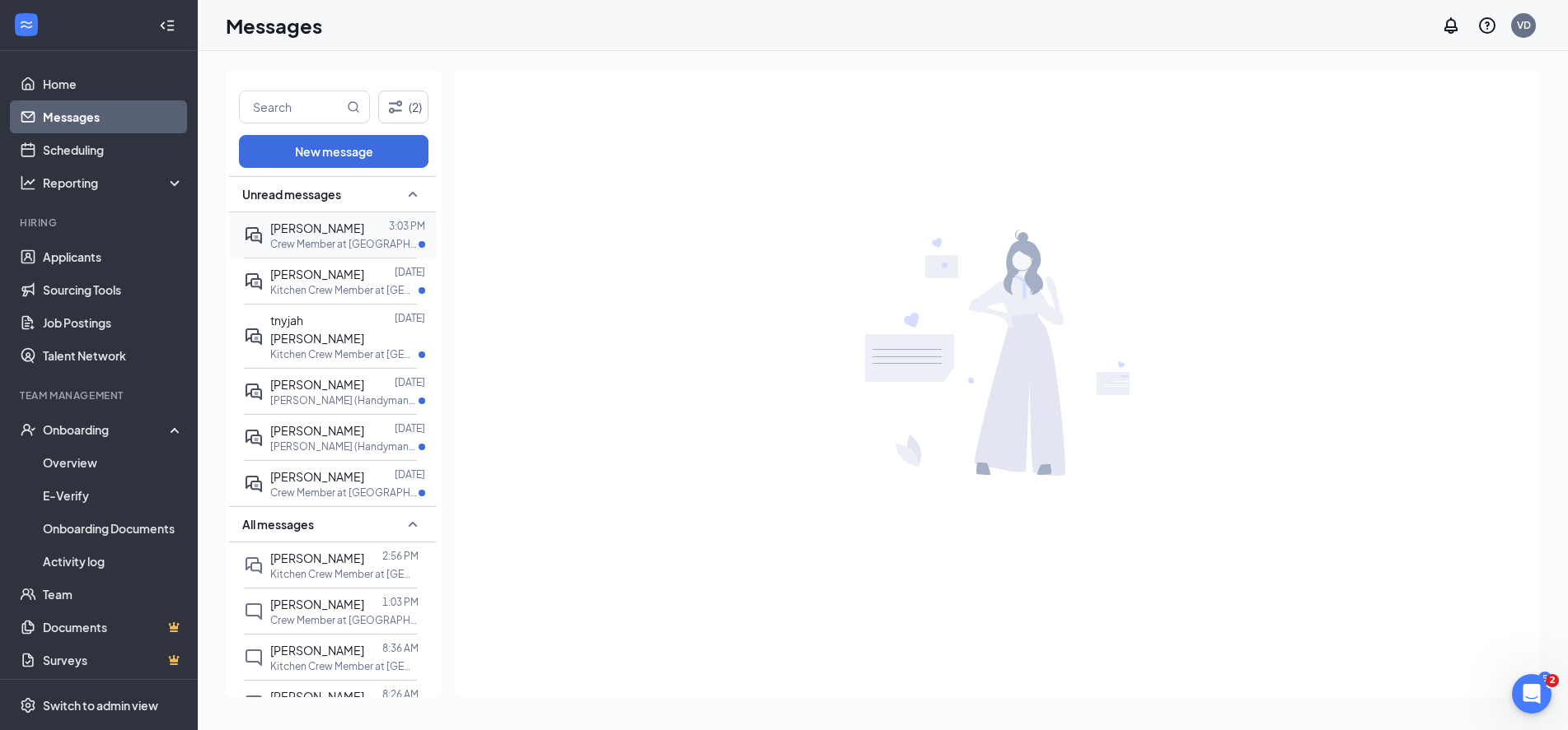
click at [340, 229] on span "[PERSON_NAME]" at bounding box center [318, 227] width 94 height 14
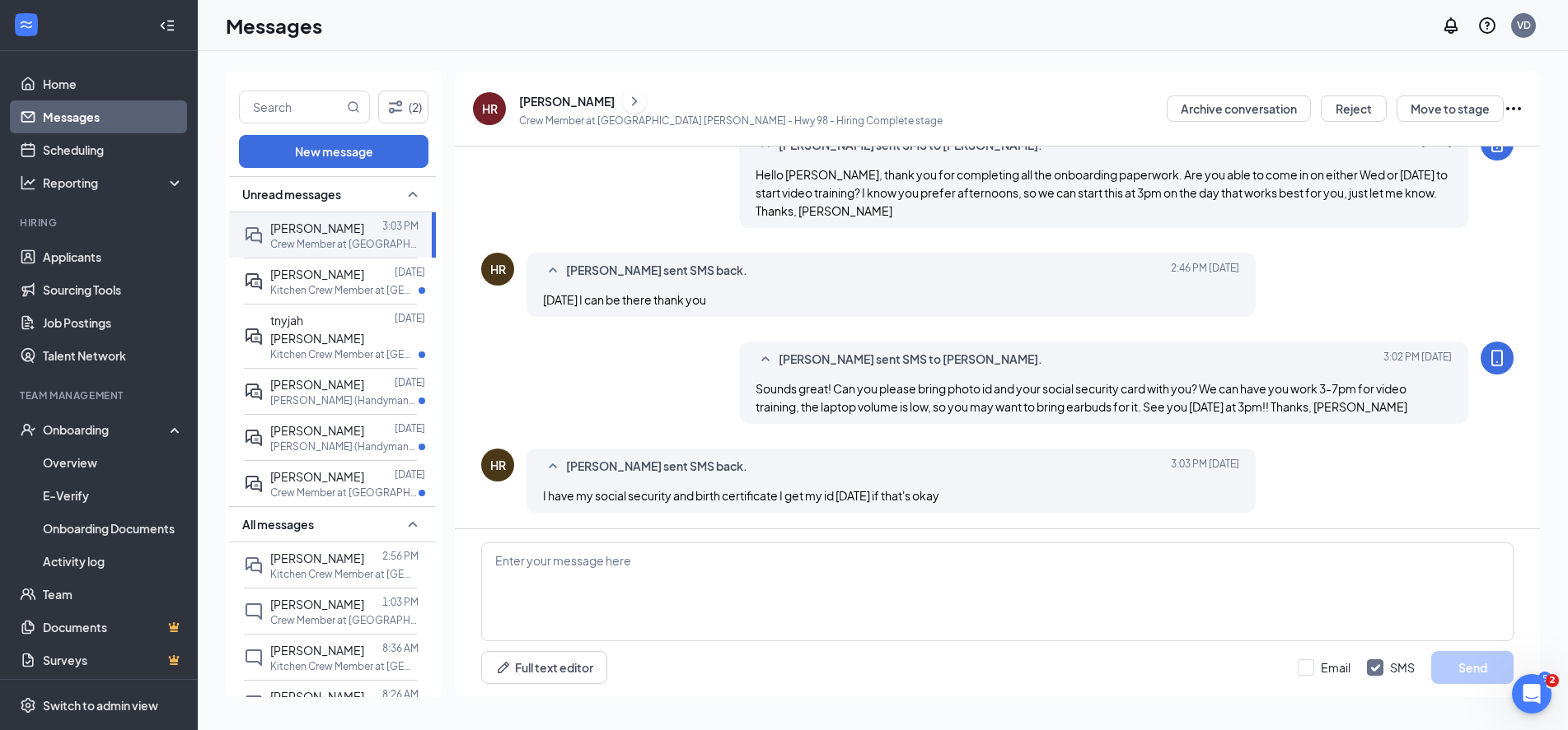
scroll to position [428, 0]
click at [692, 567] on textarea at bounding box center [997, 592] width 1033 height 99
type textarea "That's fine, no worries."
click at [1481, 671] on button "Send" at bounding box center [1472, 668] width 83 height 33
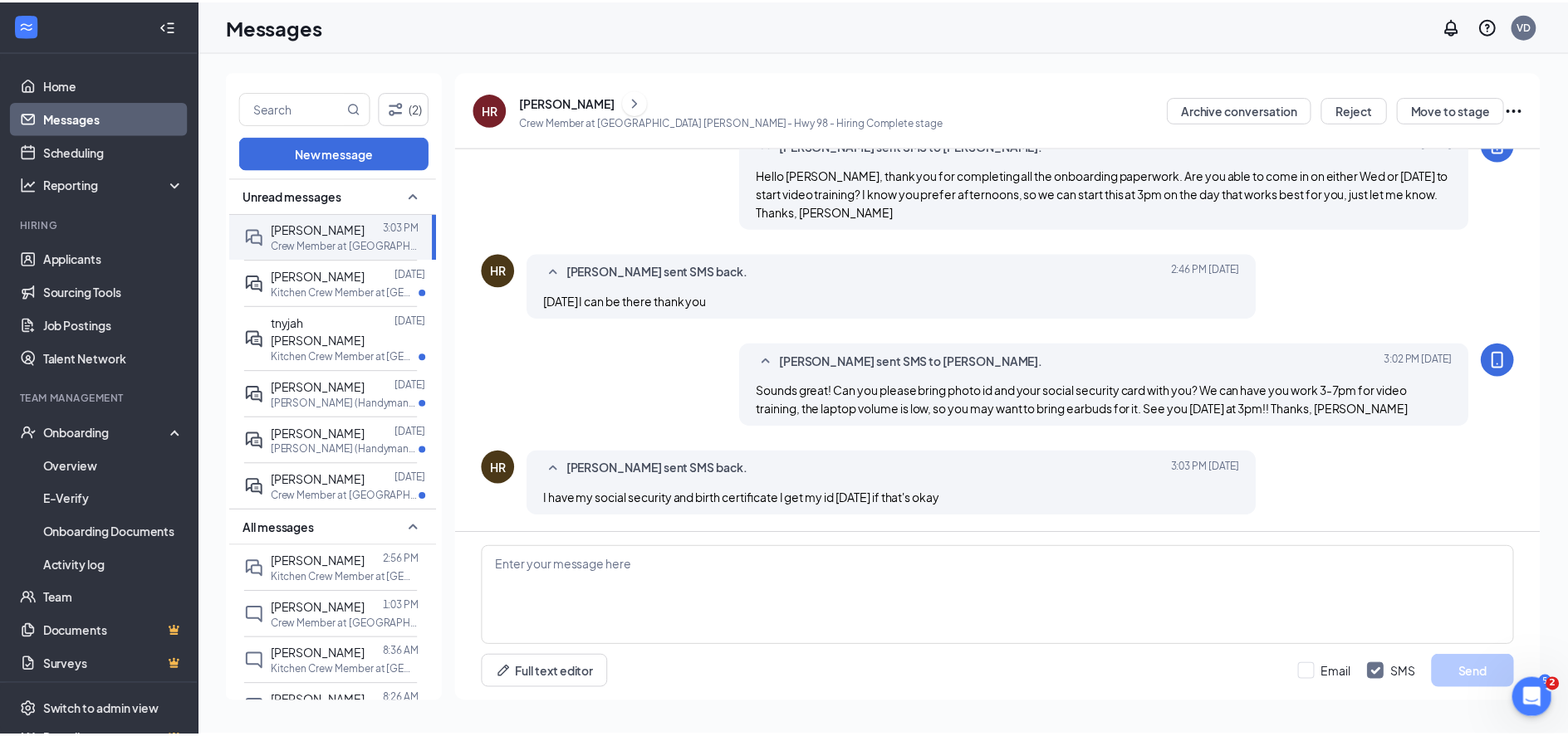
scroll to position [521, 0]
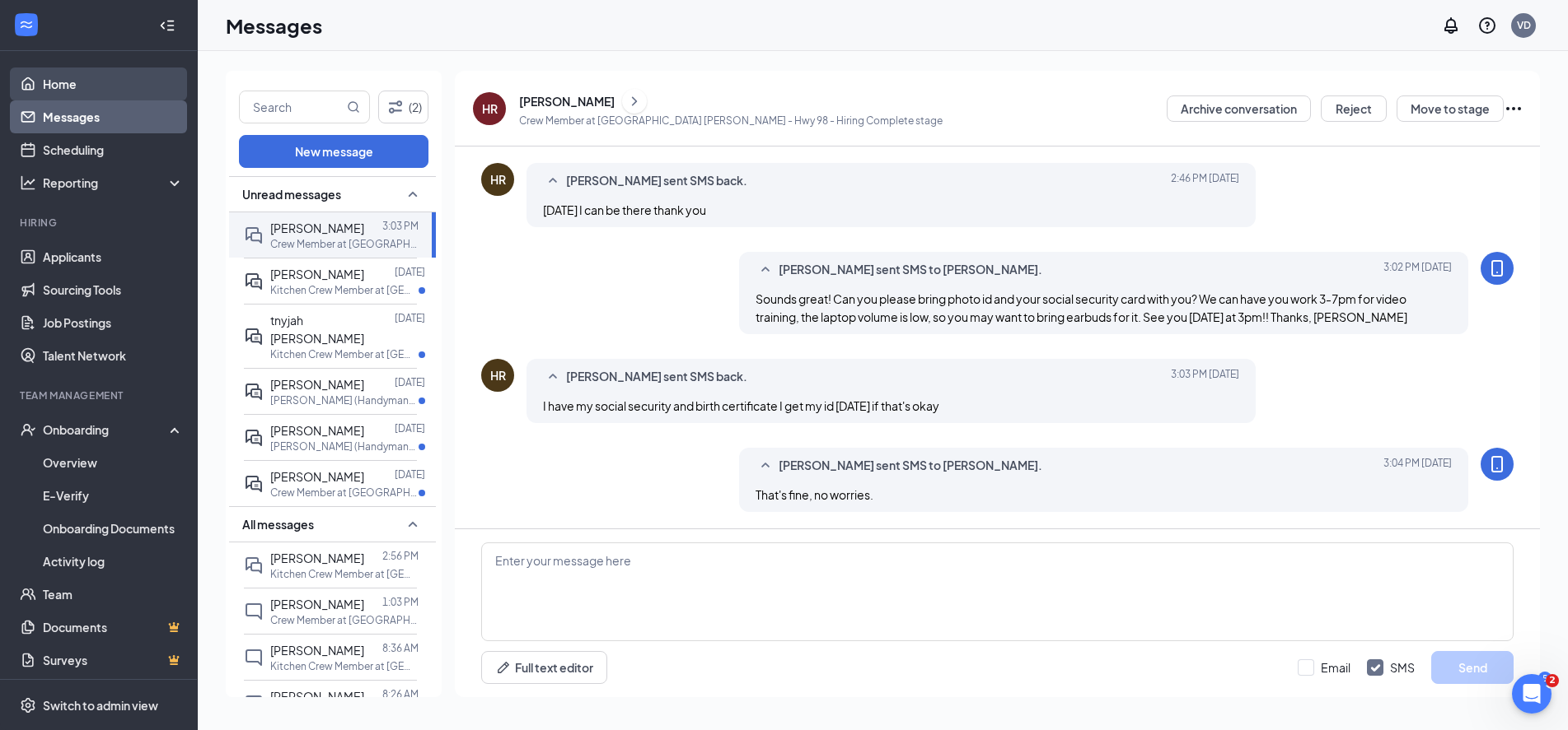
click at [67, 82] on link "Home" at bounding box center [113, 83] width 141 height 33
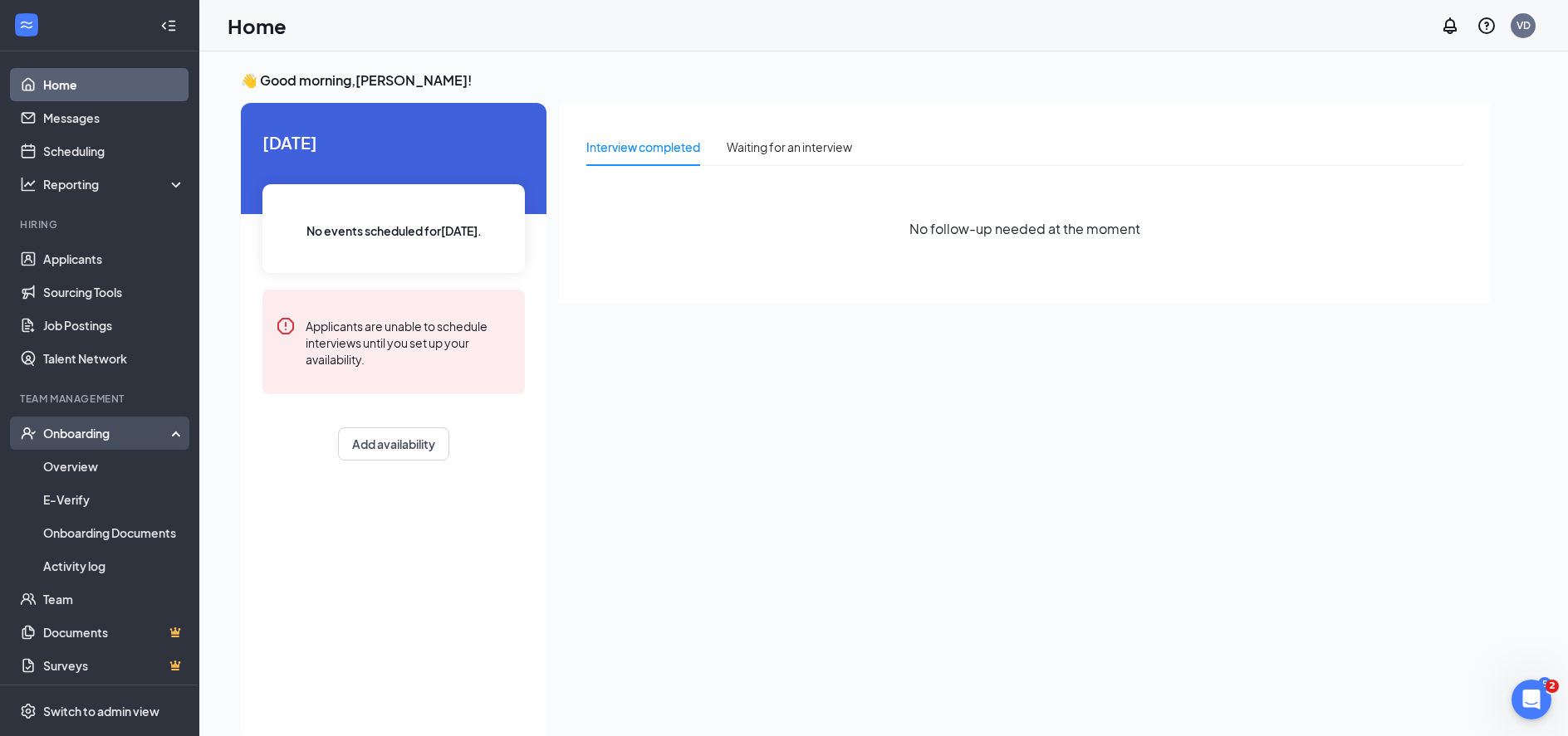
click at [64, 431] on div "Onboarding" at bounding box center [107, 433] width 128 height 16
click at [88, 428] on div "Onboarding" at bounding box center [107, 433] width 128 height 16
click at [84, 464] on link "Overview" at bounding box center [114, 466] width 142 height 33
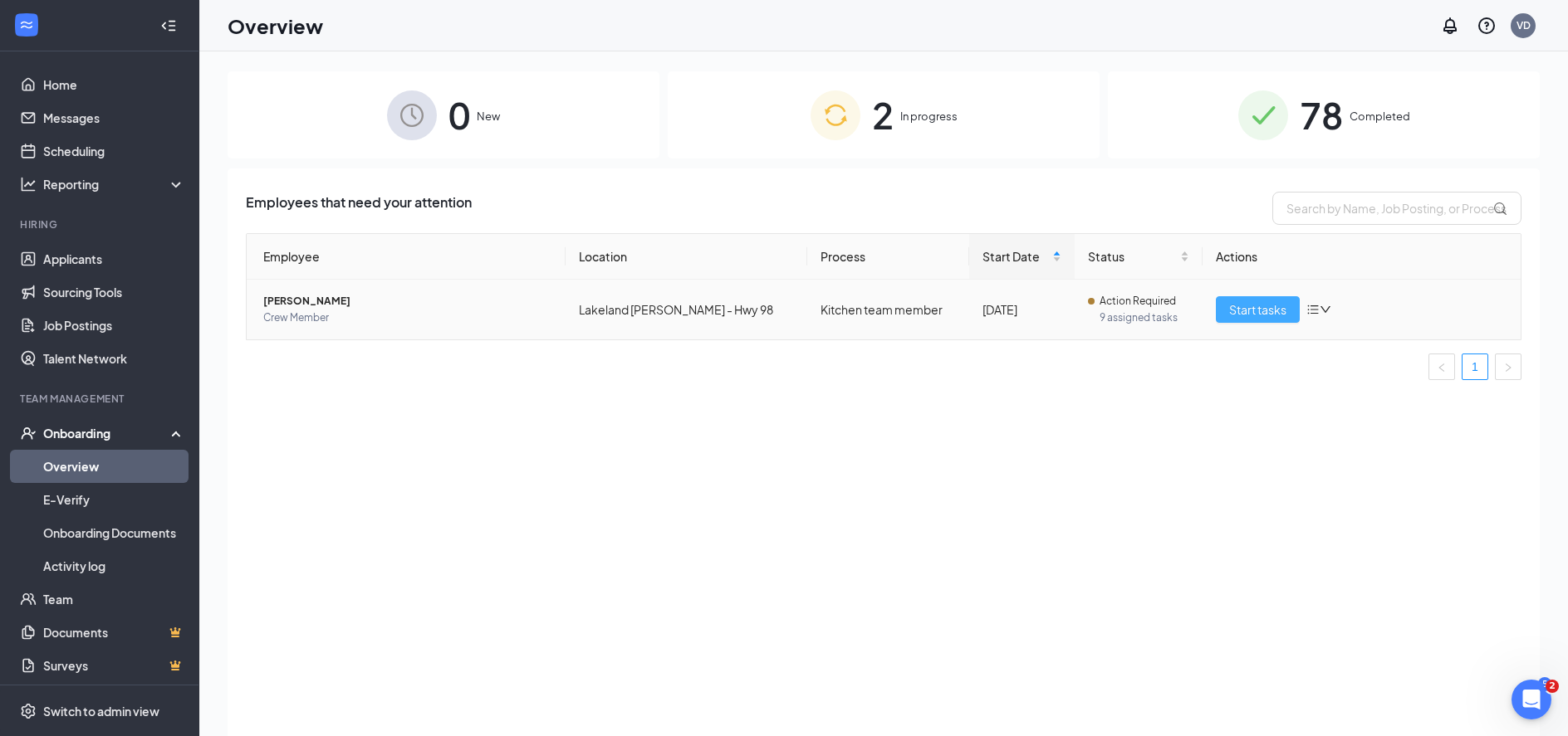
click at [1248, 314] on span "Start tasks" at bounding box center [1257, 309] width 57 height 18
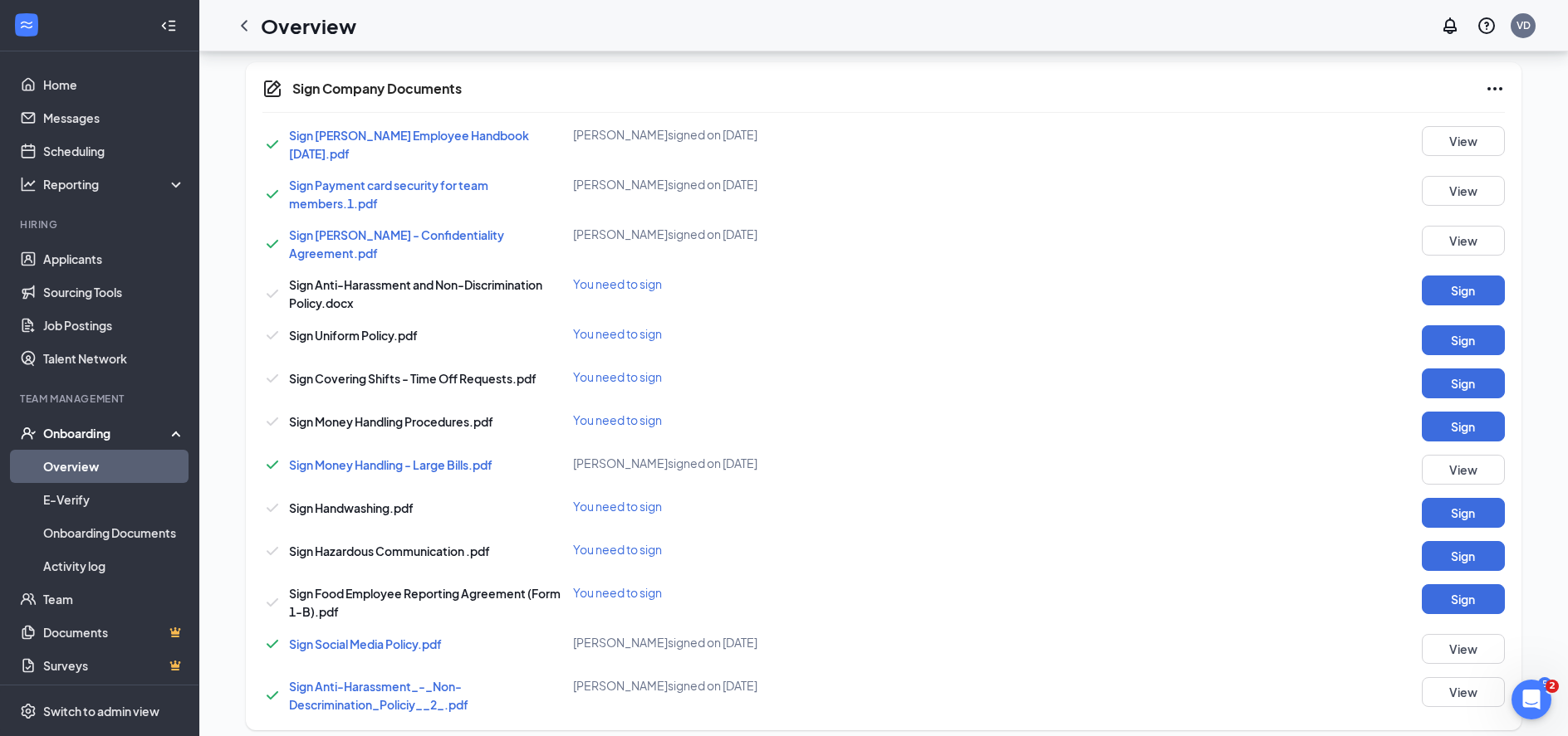
scroll to position [830, 0]
click at [1484, 278] on button "Sign" at bounding box center [1464, 289] width 83 height 30
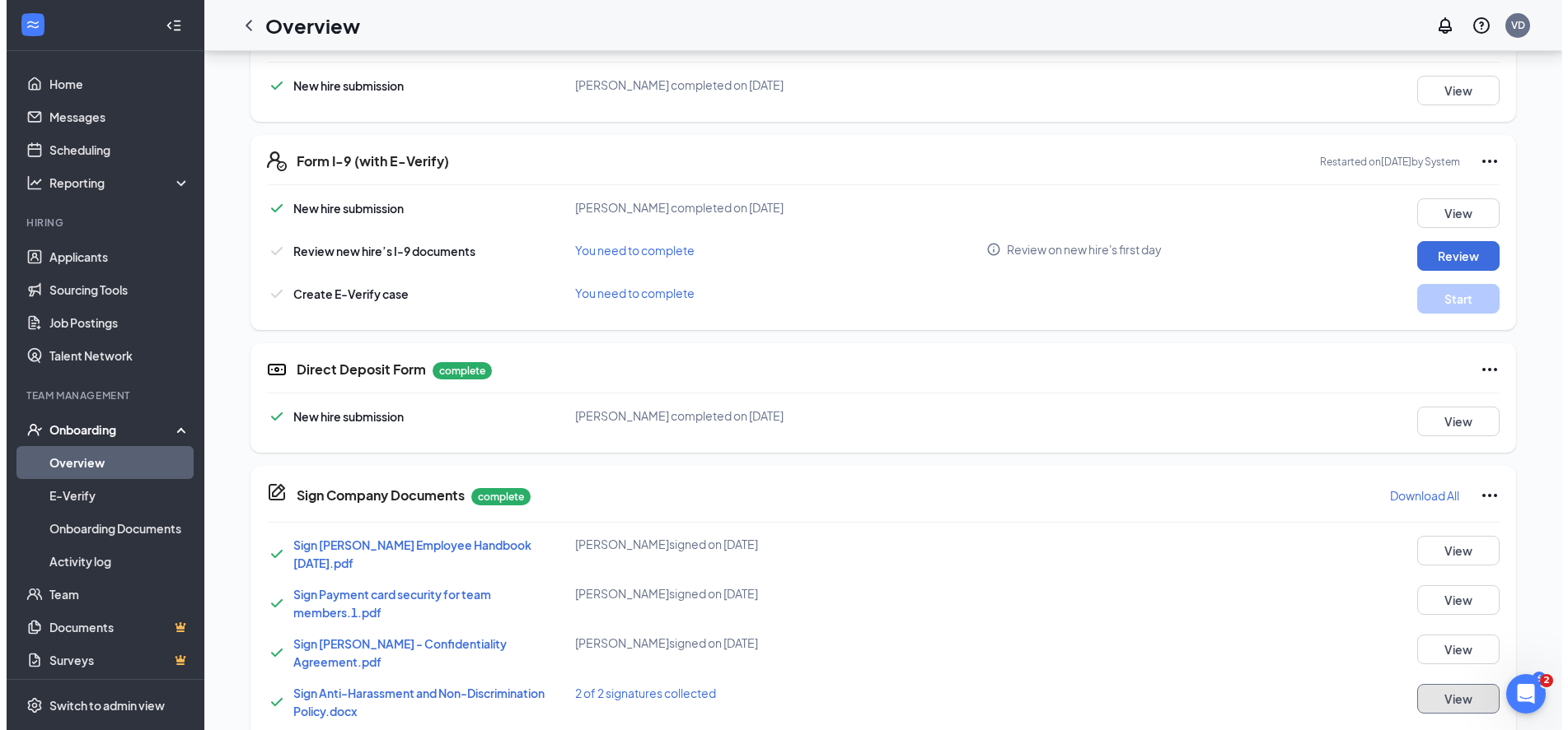
scroll to position [0, 0]
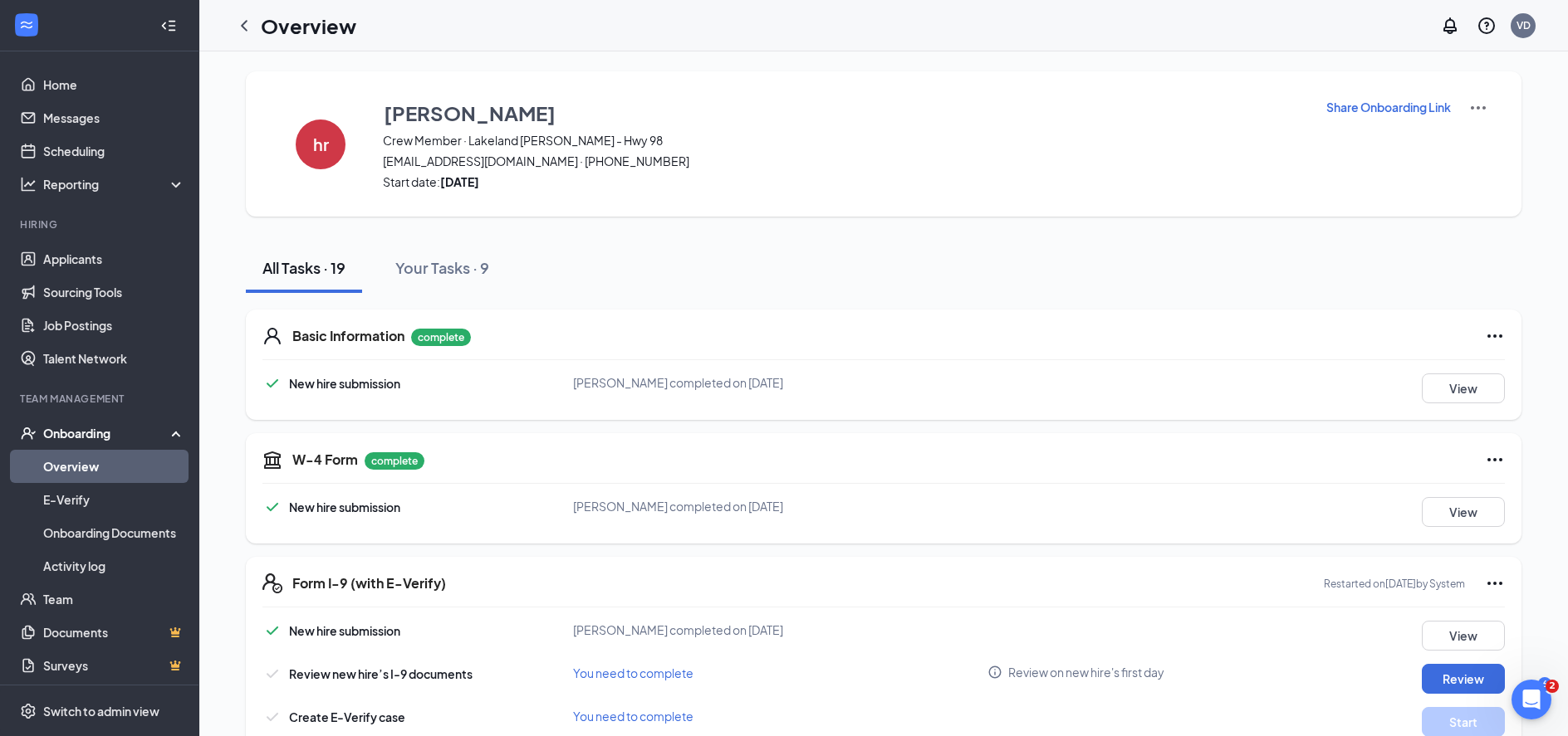
click at [79, 432] on div "Onboarding" at bounding box center [107, 433] width 128 height 16
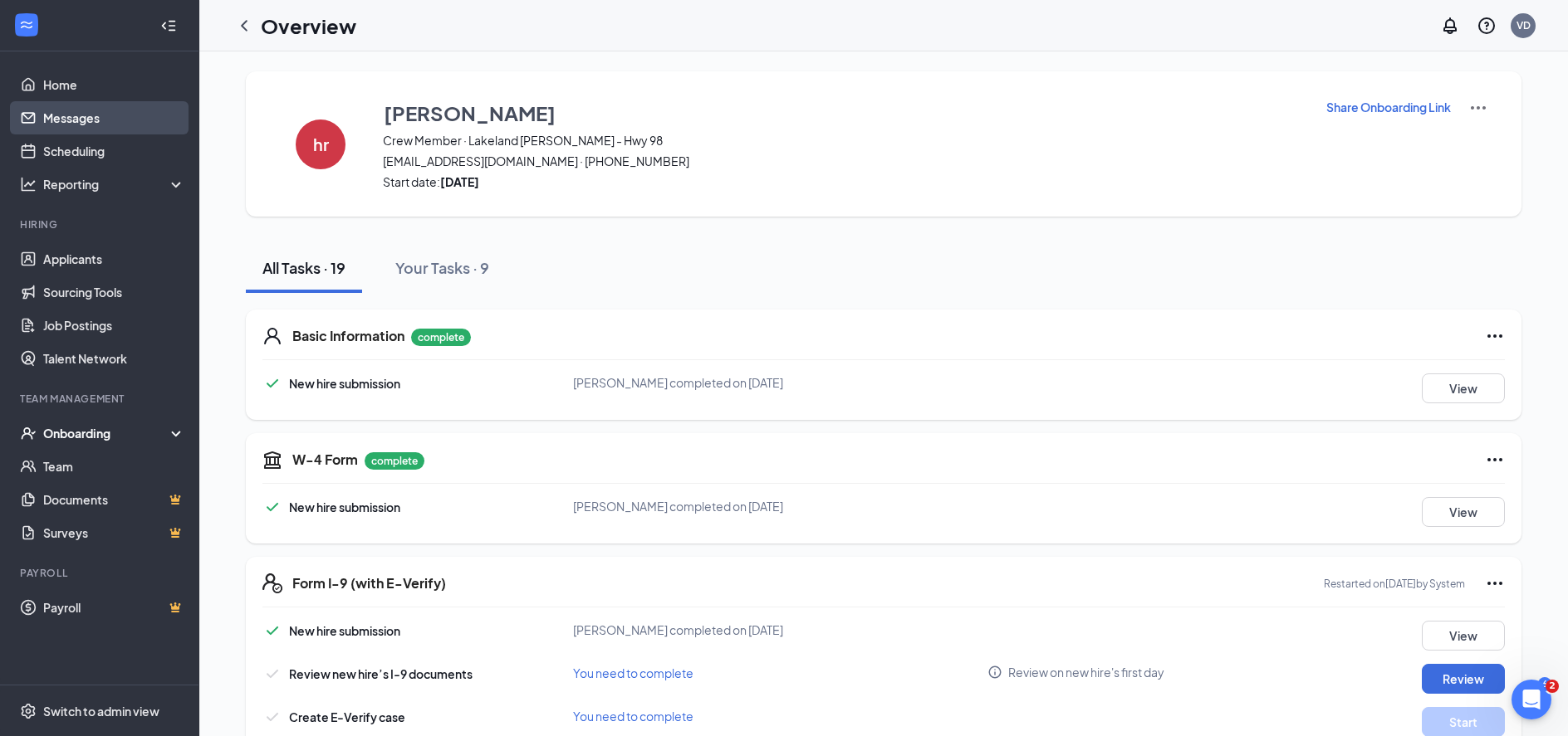
click at [59, 113] on link "Messages" at bounding box center [114, 118] width 142 height 33
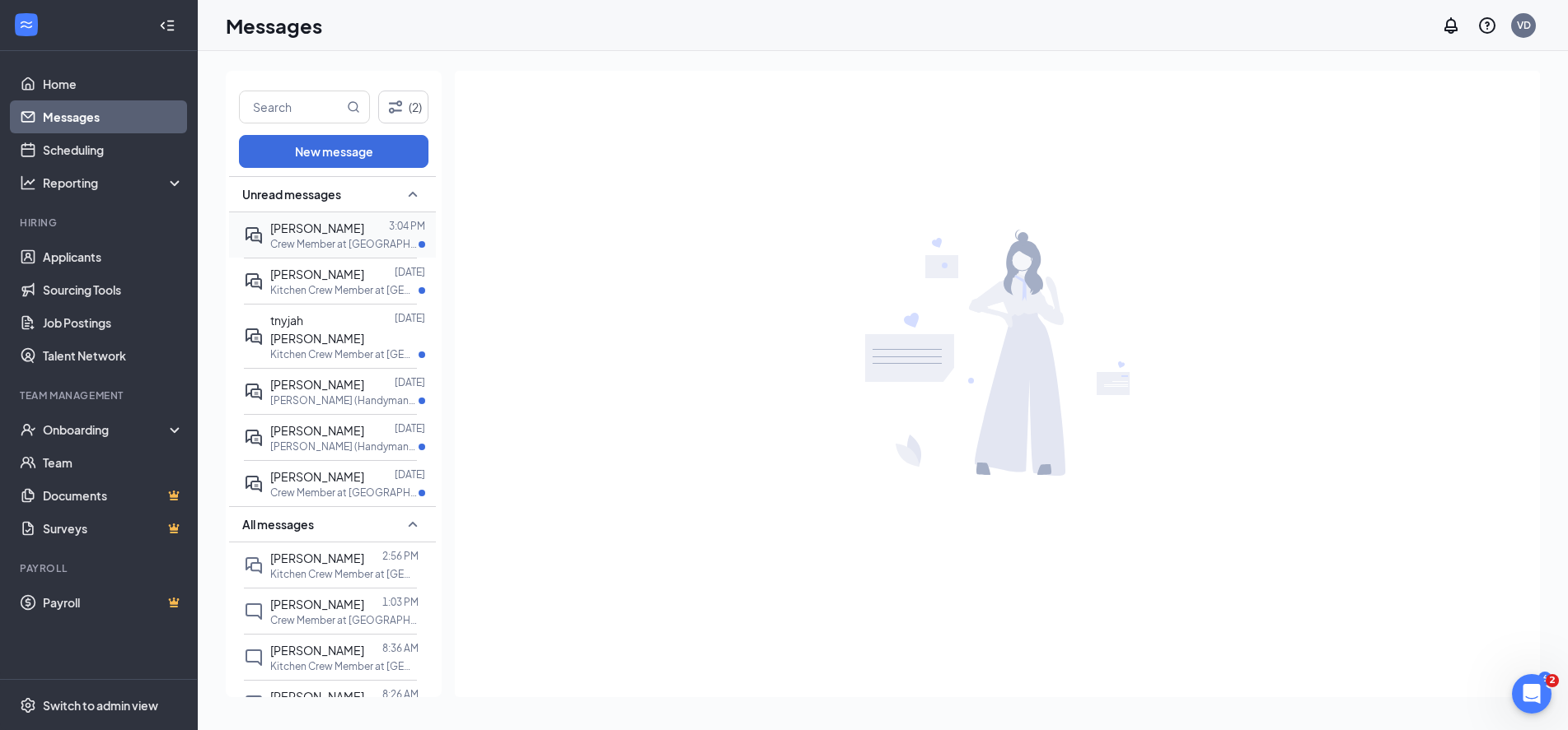
click at [387, 235] on div at bounding box center [376, 227] width 25 height 18
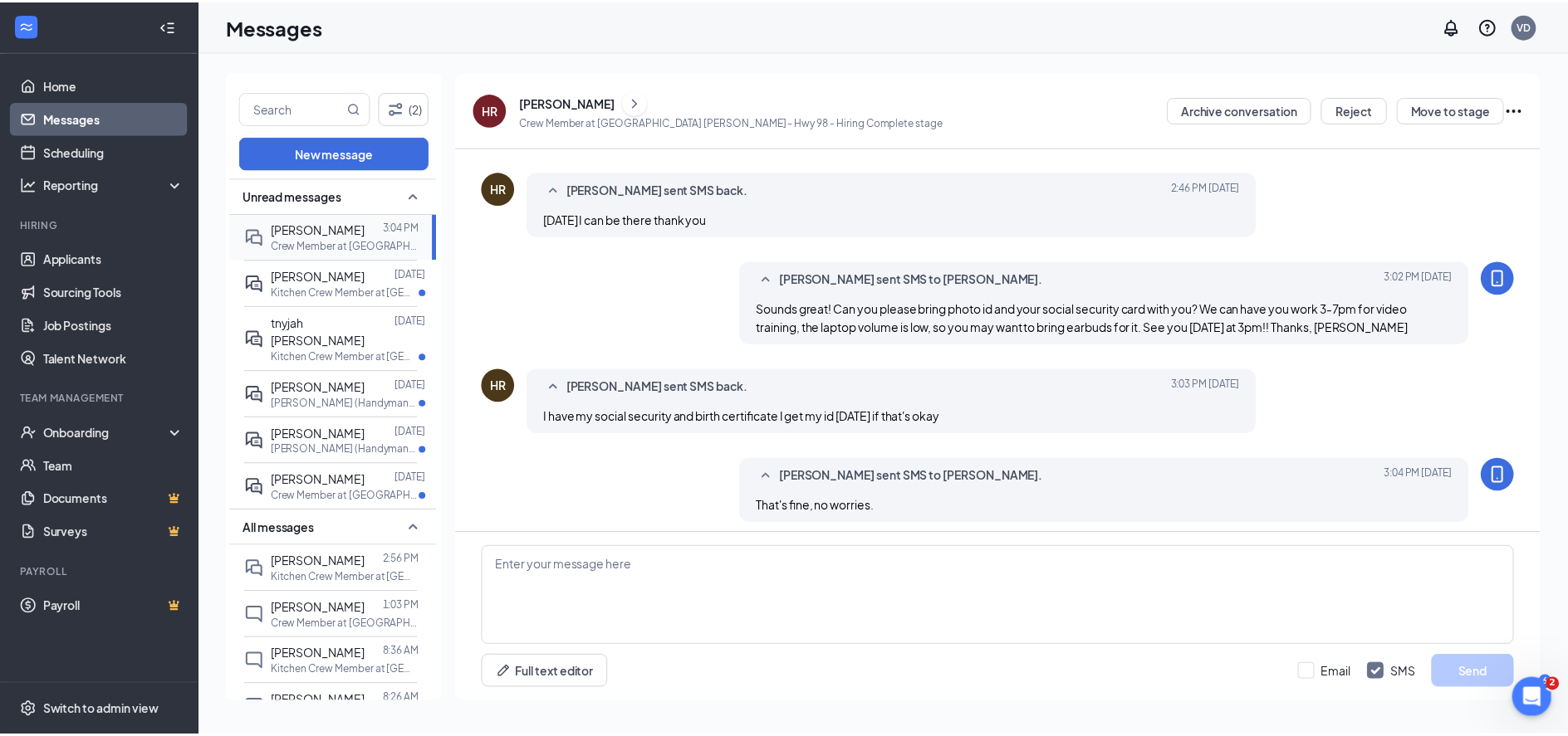
scroll to position [563, 0]
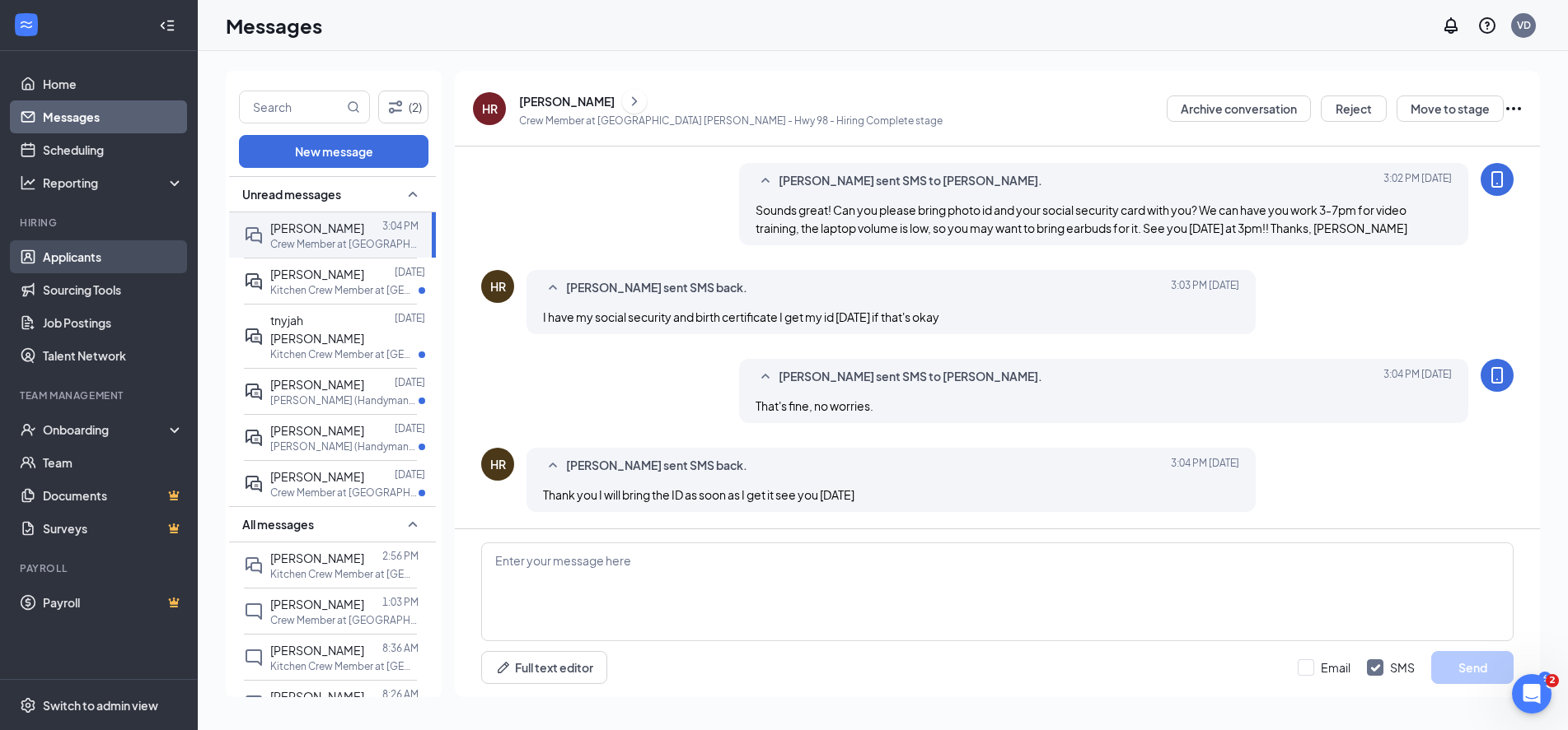
click at [84, 250] on link "Applicants" at bounding box center [113, 257] width 141 height 33
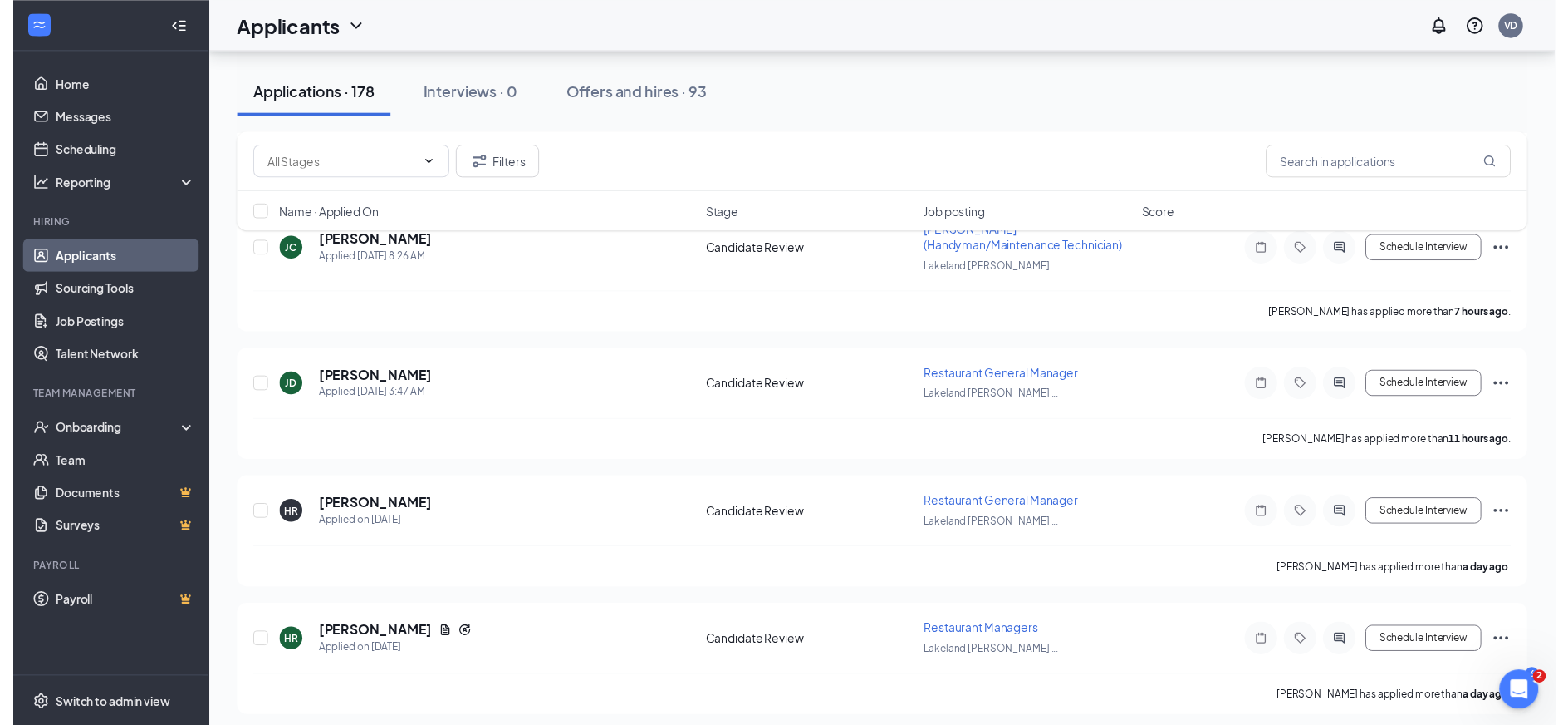
scroll to position [332, 0]
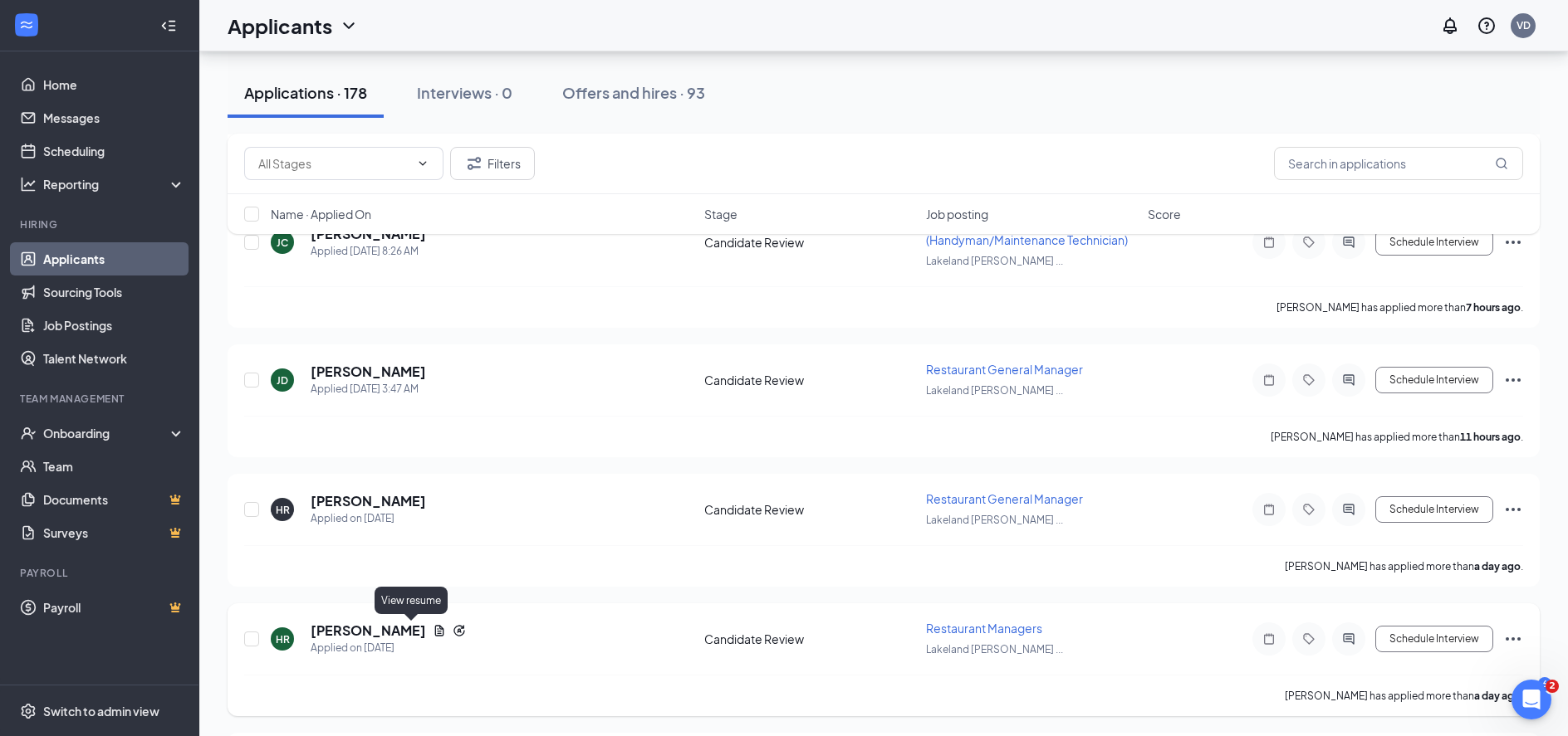
click at [432, 628] on icon "Document" at bounding box center [439, 632] width 14 height 14
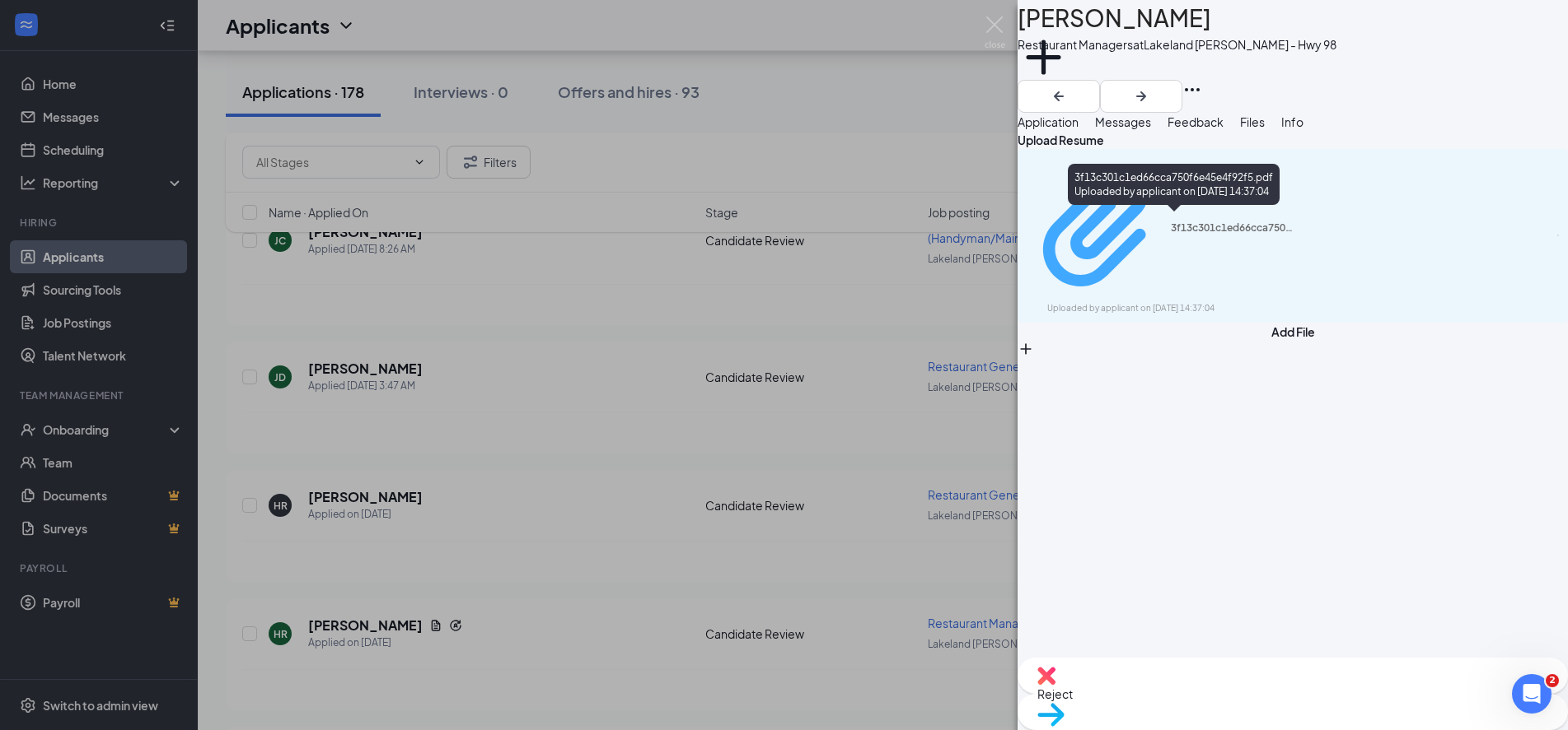
click at [1209, 222] on div "3f13c301c1ed66cca750f6e45e4f92f5.pdf" at bounding box center [1232, 228] width 124 height 13
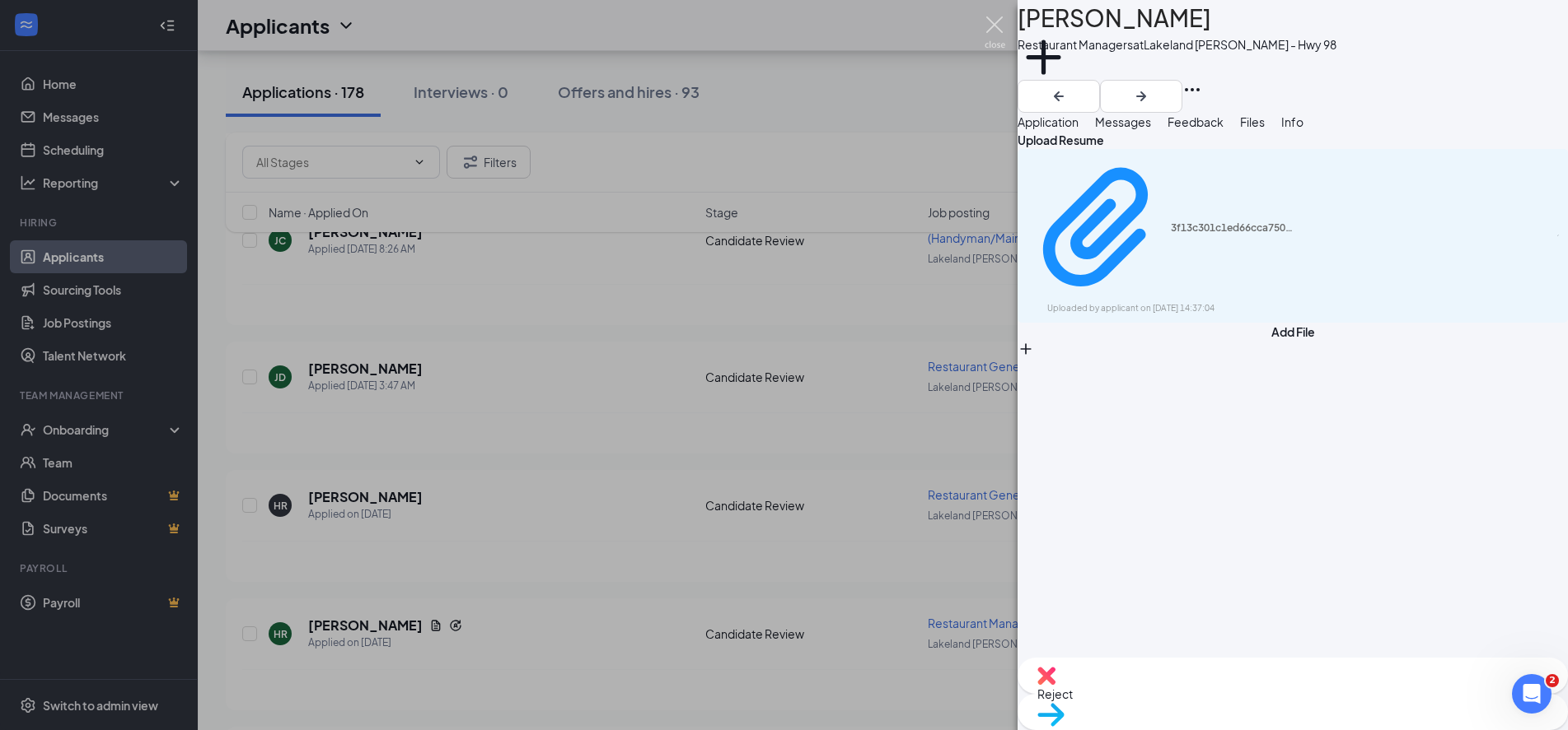
click at [995, 21] on img at bounding box center [994, 32] width 20 height 32
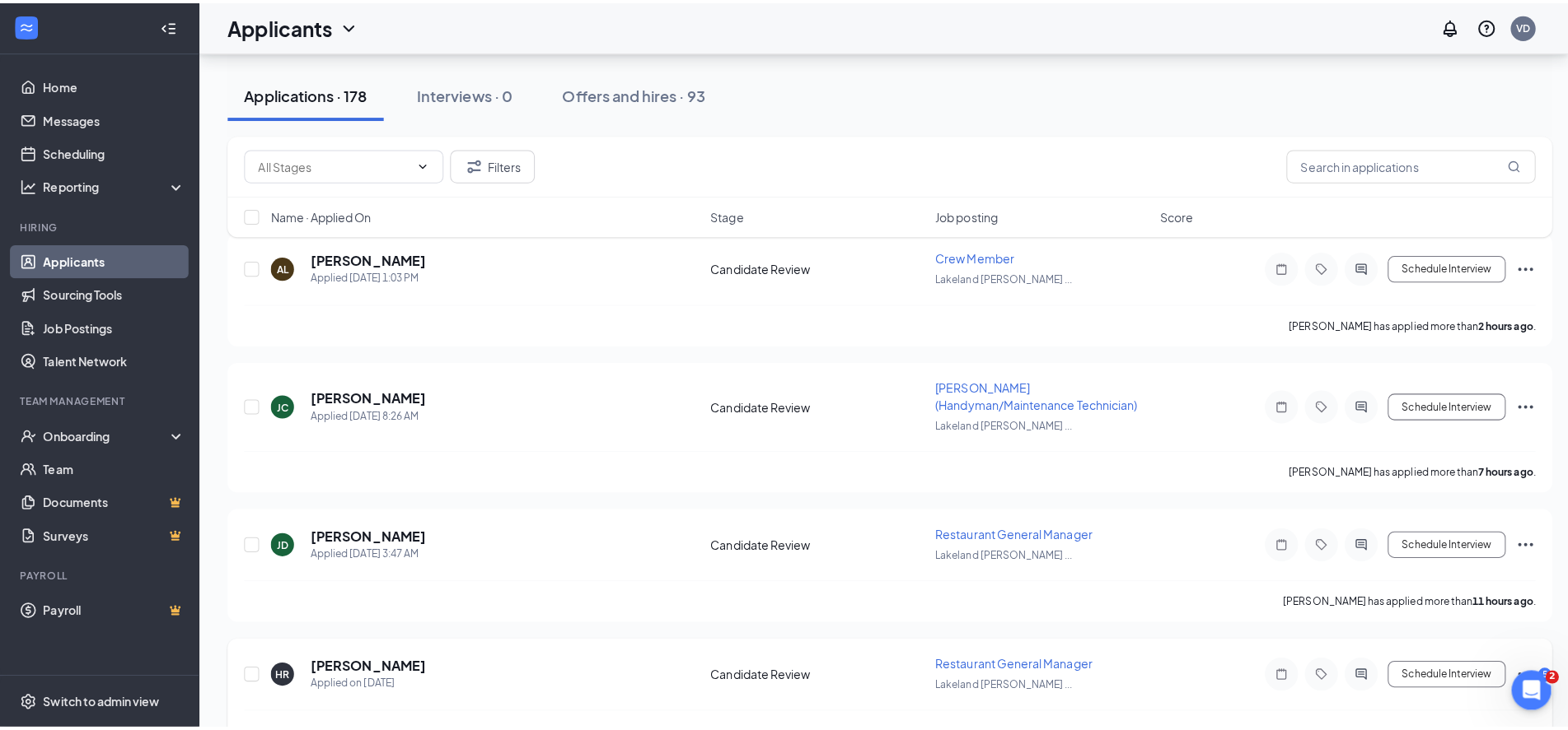
scroll to position [165, 0]
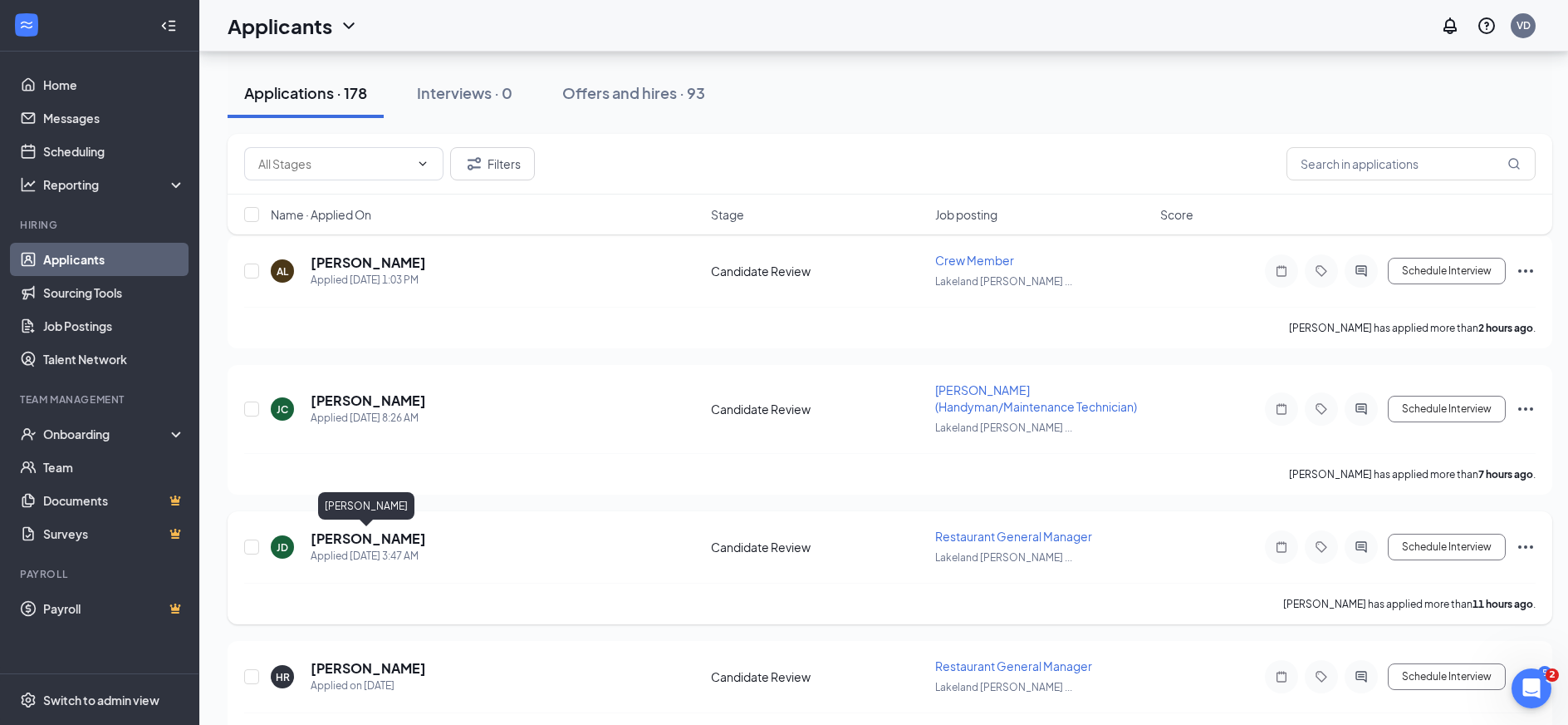
click at [332, 537] on h5 "[PERSON_NAME]" at bounding box center [368, 538] width 115 height 18
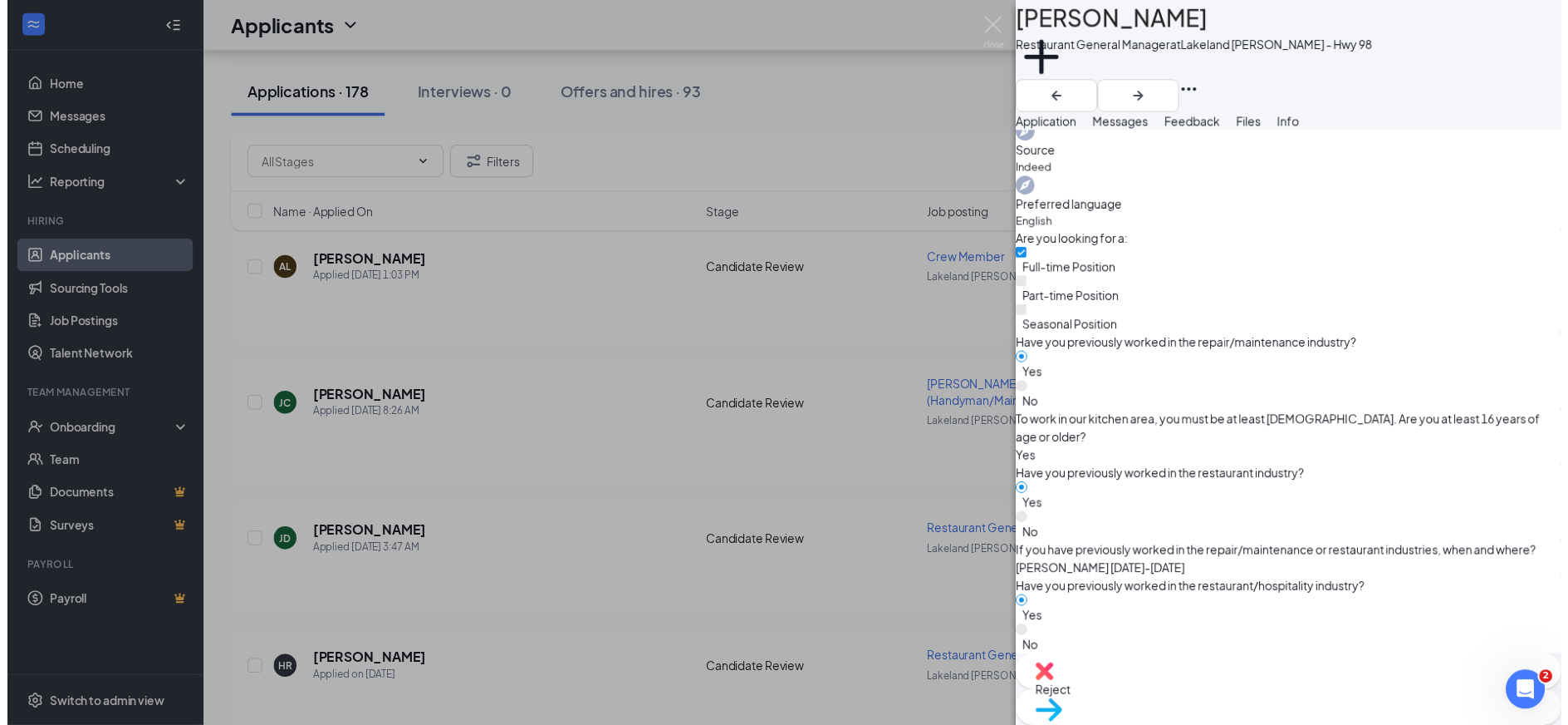
scroll to position [289, 0]
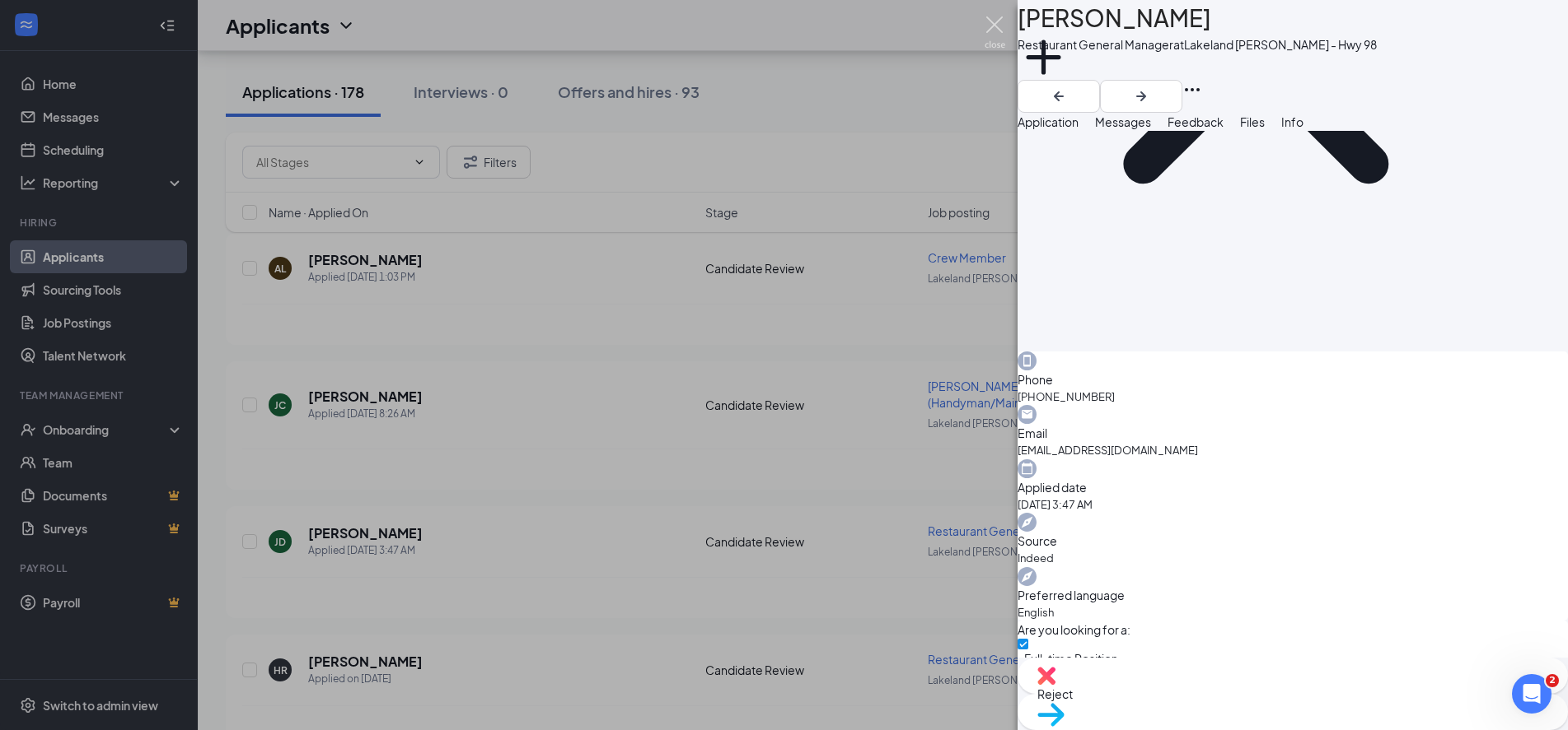
click at [997, 21] on img at bounding box center [994, 32] width 20 height 32
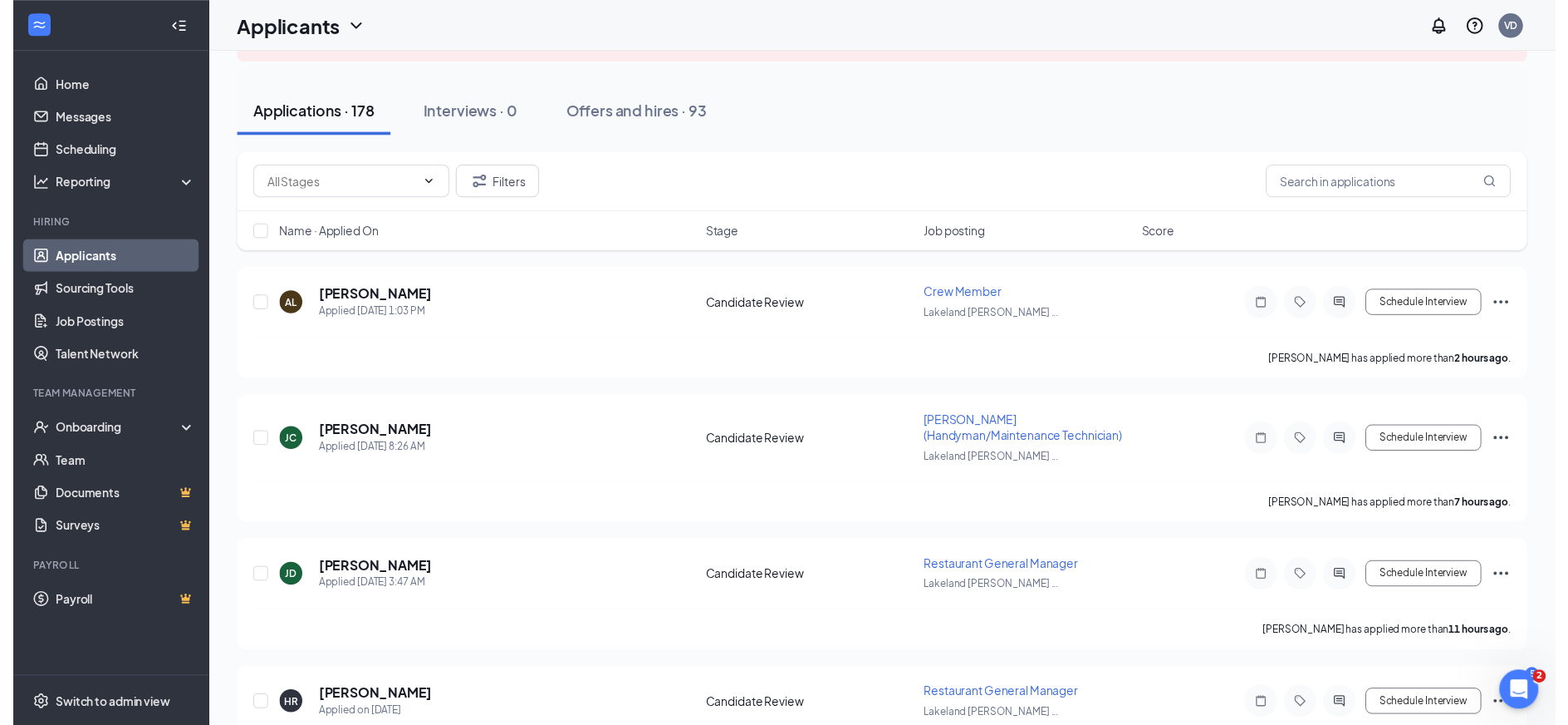
scroll to position [332, 0]
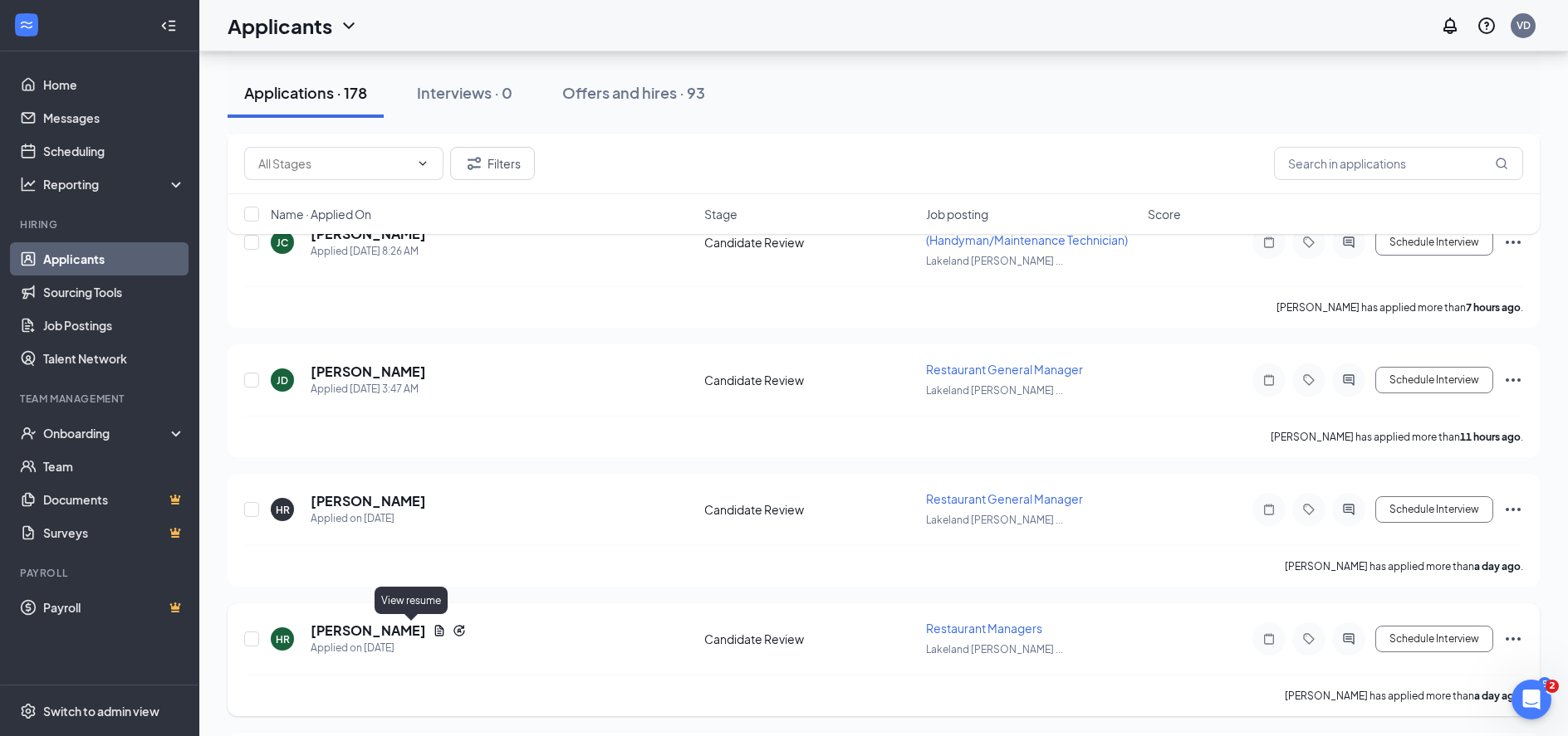
click at [435, 629] on icon "Document" at bounding box center [439, 630] width 9 height 11
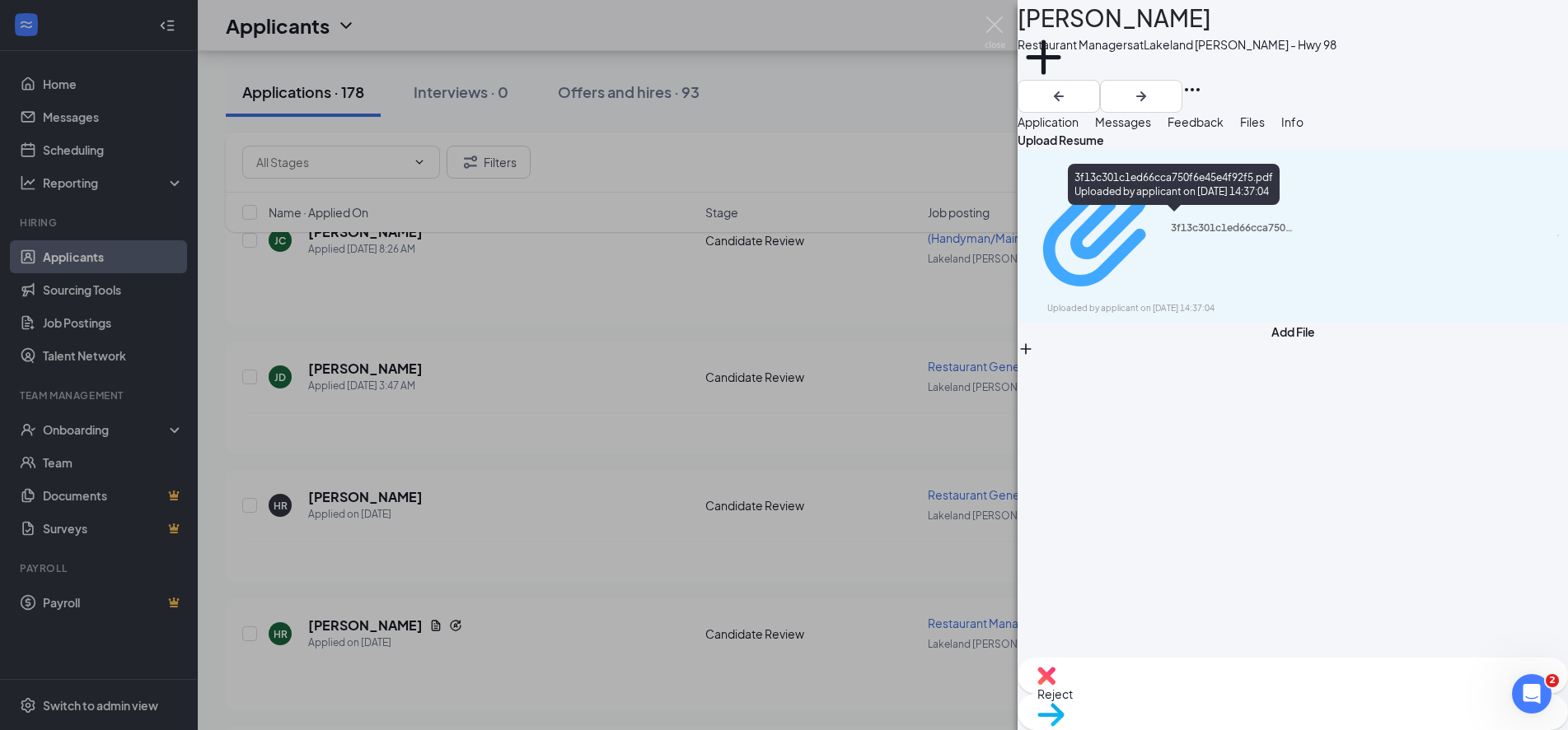
click at [1213, 222] on div "3f13c301c1ed66cca750f6e45e4f92f5.pdf" at bounding box center [1232, 228] width 124 height 13
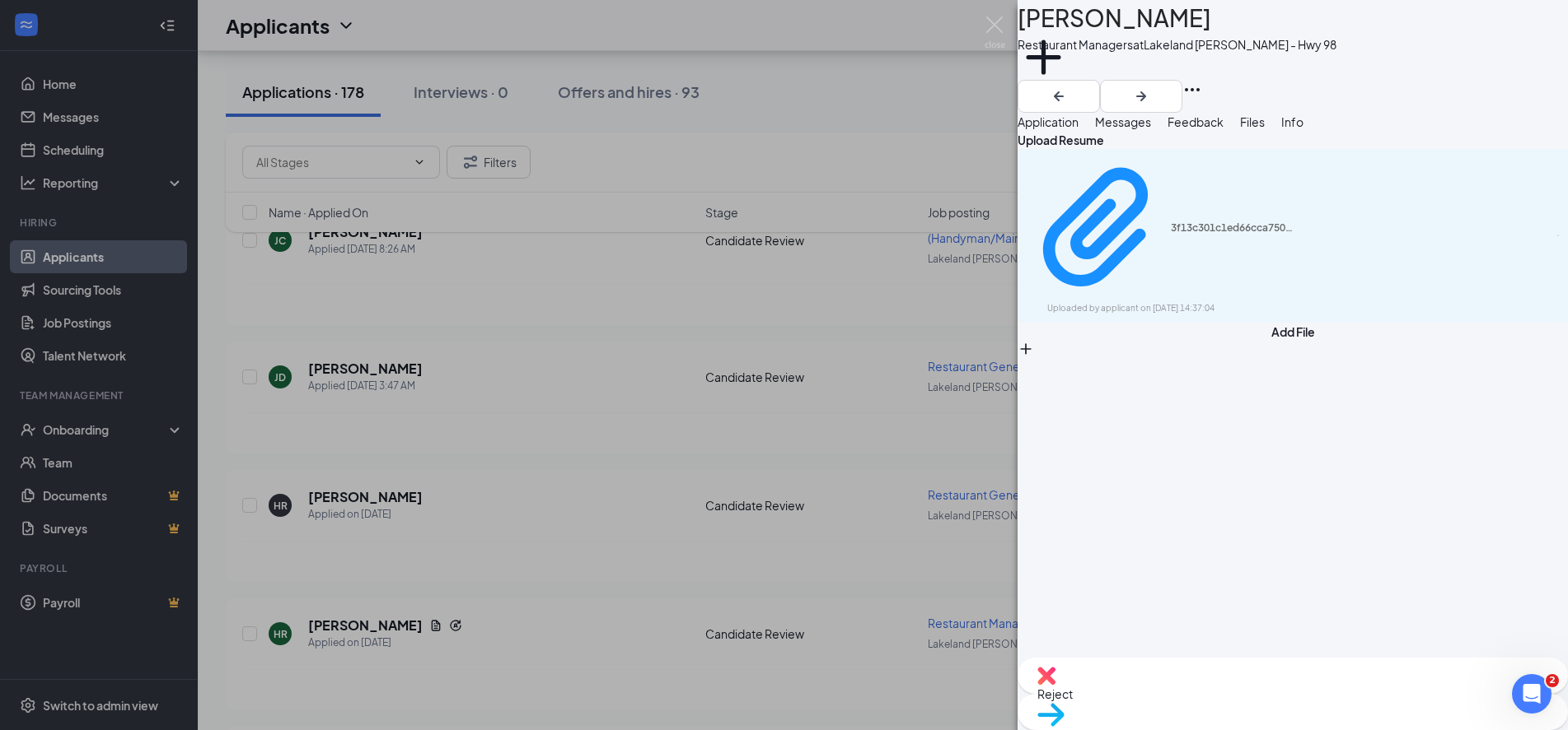
click at [991, 14] on div "HR [PERSON_NAME] Restaurant Managers at [GEOGRAPHIC_DATA] [PERSON_NAME] - Hwy 9…" at bounding box center [784, 365] width 1568 height 730
